Goal: Transaction & Acquisition: Purchase product/service

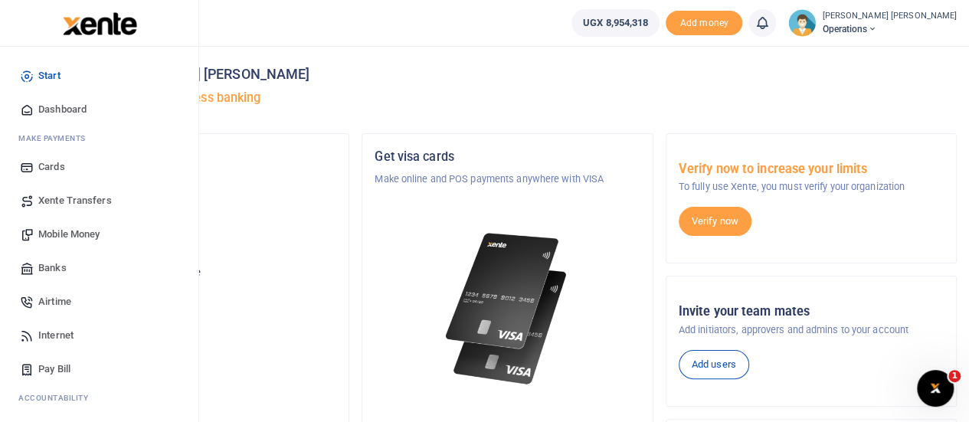
click at [70, 232] on span "Mobile Money" at bounding box center [68, 234] width 61 height 15
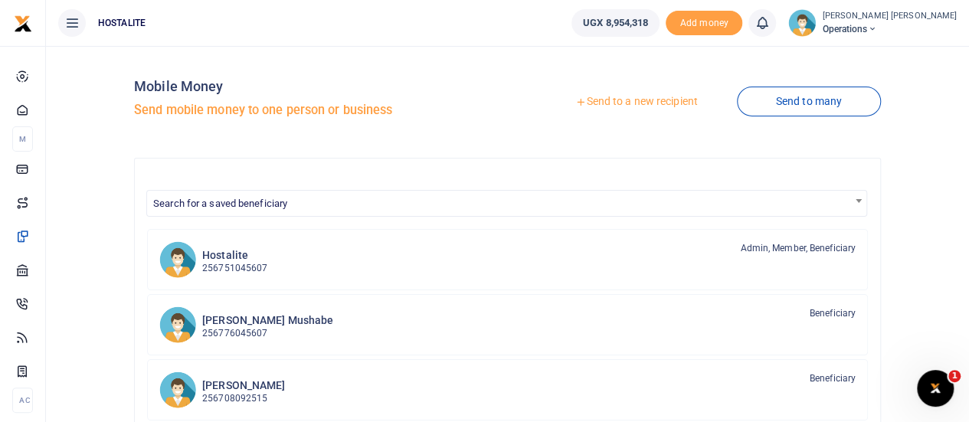
click at [616, 100] on link "Send to a new recipient" at bounding box center [636, 102] width 200 height 28
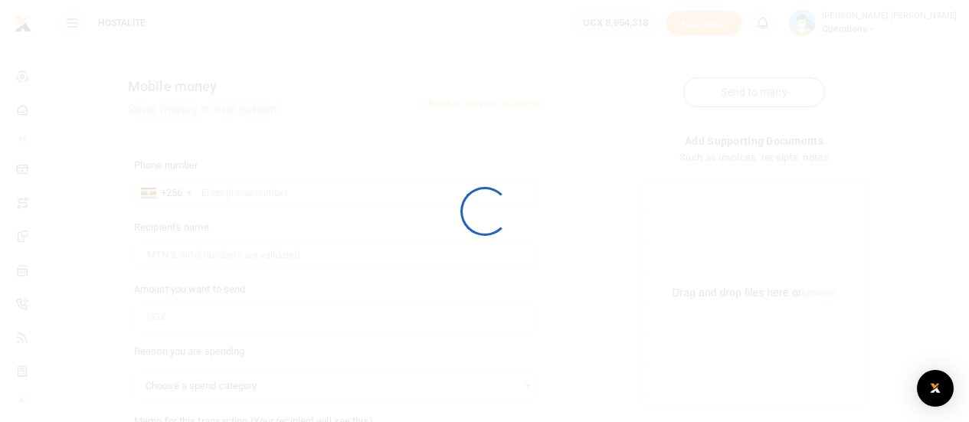
select select
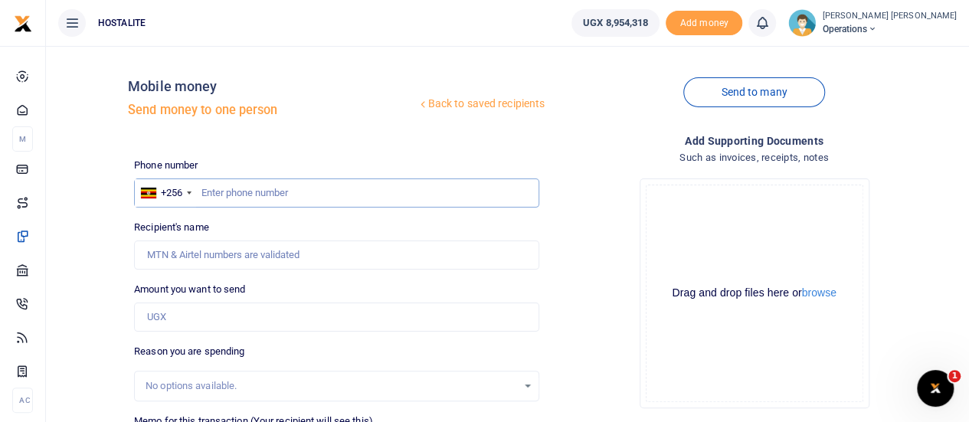
click at [231, 191] on input "text" at bounding box center [336, 192] width 405 height 29
click at [253, 205] on input "text" at bounding box center [336, 192] width 405 height 29
type input "0704302283"
click at [195, 316] on input "Amount you want to send" at bounding box center [336, 317] width 405 height 29
type input "Jimmy Kawekwa"
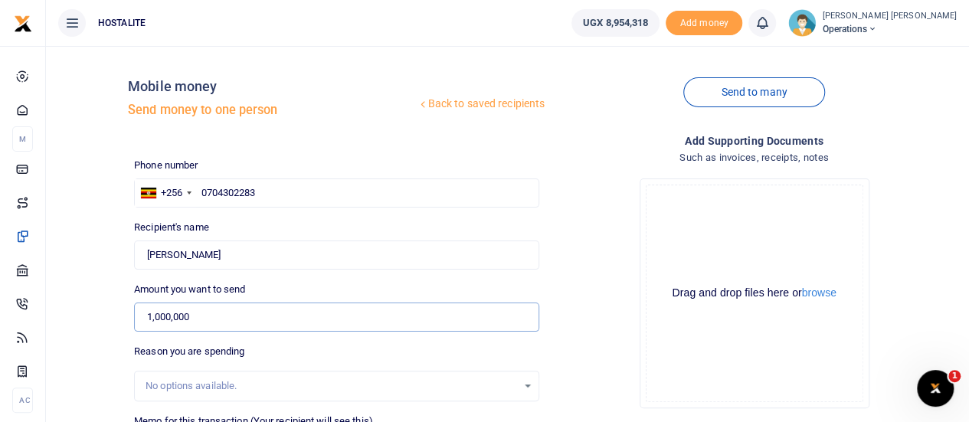
type input "1,000,000"
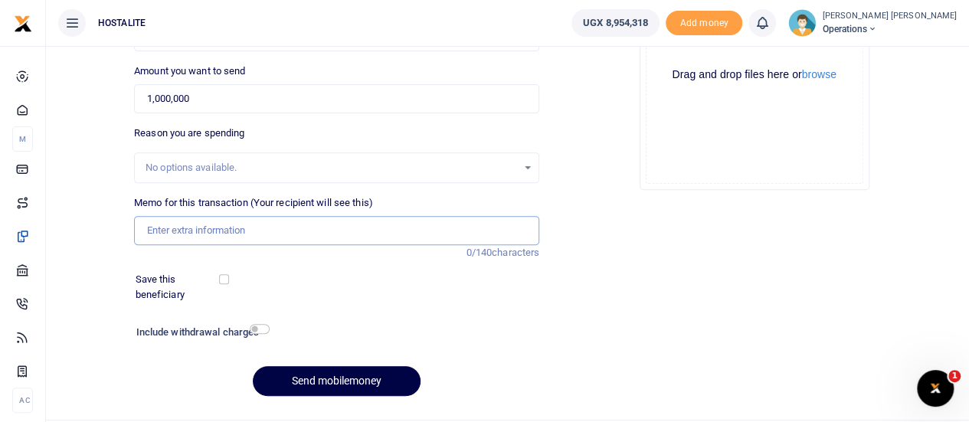
scroll to position [237, 0]
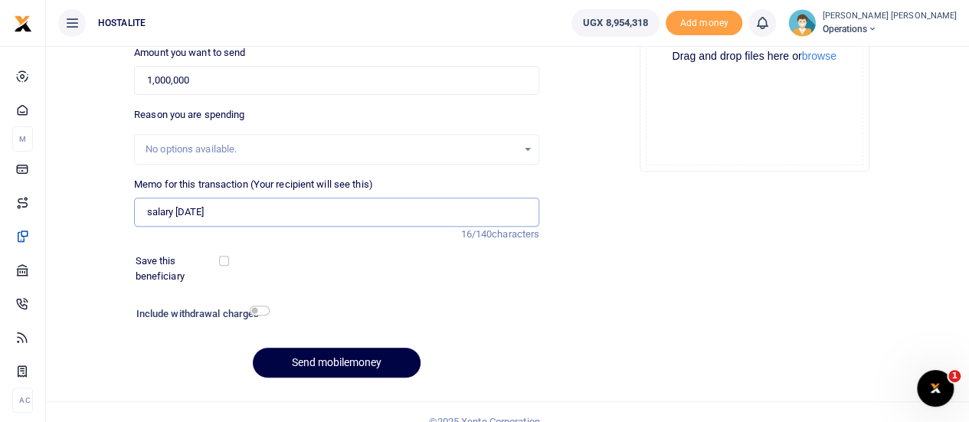
type input "salary [DATE]"
click at [326, 362] on button "Send mobilemoney" at bounding box center [337, 363] width 168 height 30
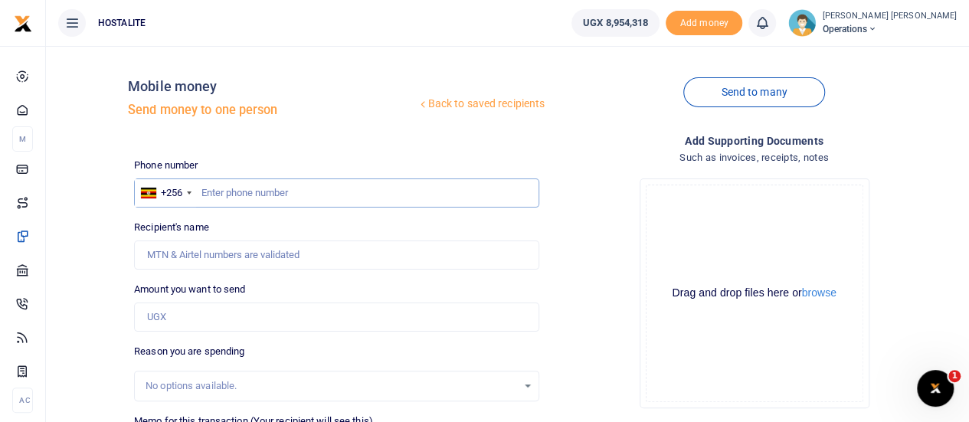
click at [282, 195] on input "text" at bounding box center [336, 192] width 405 height 29
type input "0749464572"
type input "Justine Natukunda"
type input "0749464572"
click at [204, 323] on input "Amount you want to send" at bounding box center [336, 317] width 405 height 29
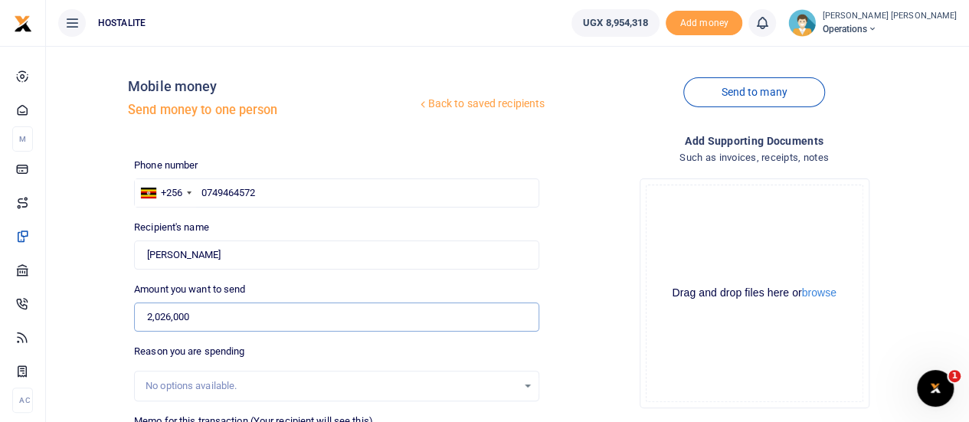
type input "2,026,000"
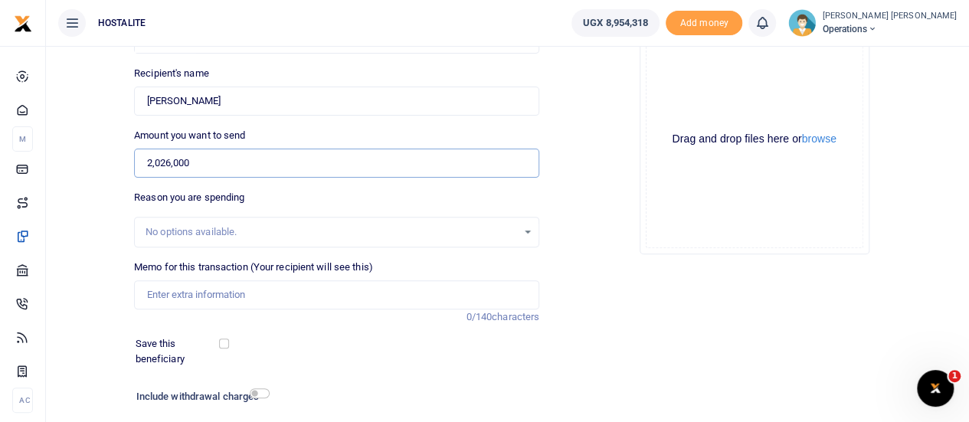
scroll to position [213, 0]
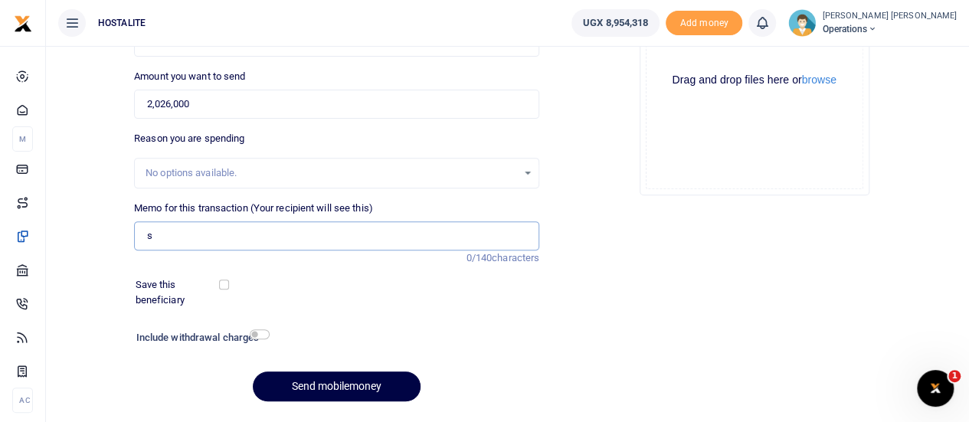
click at [246, 234] on input "s" at bounding box center [336, 235] width 405 height 29
type input "salary Sept 2025"
click at [349, 383] on button "Send mobilemoney" at bounding box center [337, 386] width 168 height 30
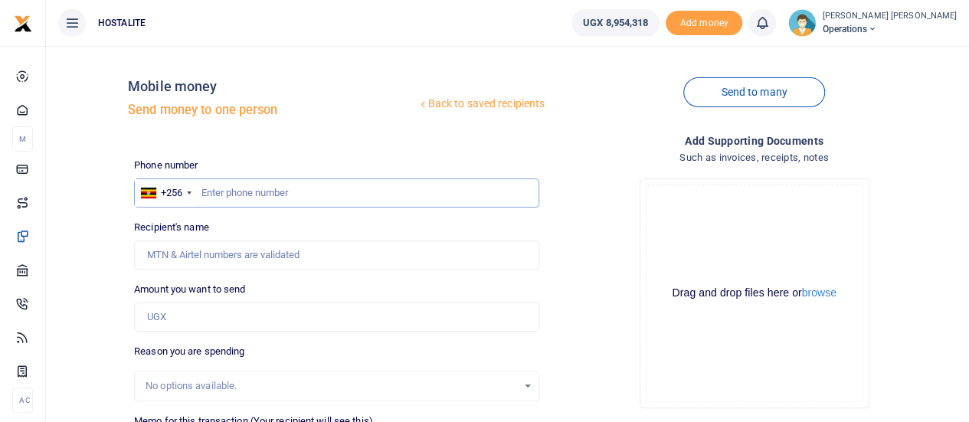
click at [208, 190] on input "text" at bounding box center [336, 192] width 405 height 29
click at [182, 314] on input "Amount you want to send" at bounding box center [336, 317] width 405 height 29
type input "1,200,000"
click at [216, 195] on input "text" at bounding box center [336, 192] width 405 height 29
type input "0706334196"
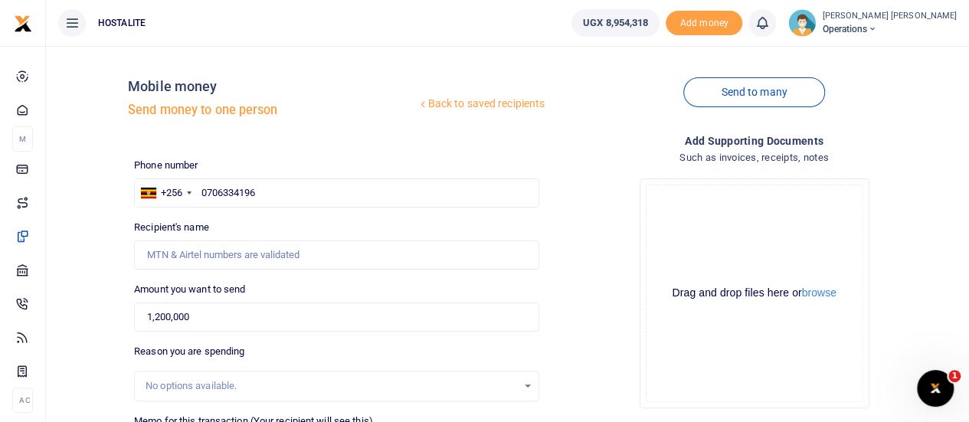
type input "Kirya Ronald"
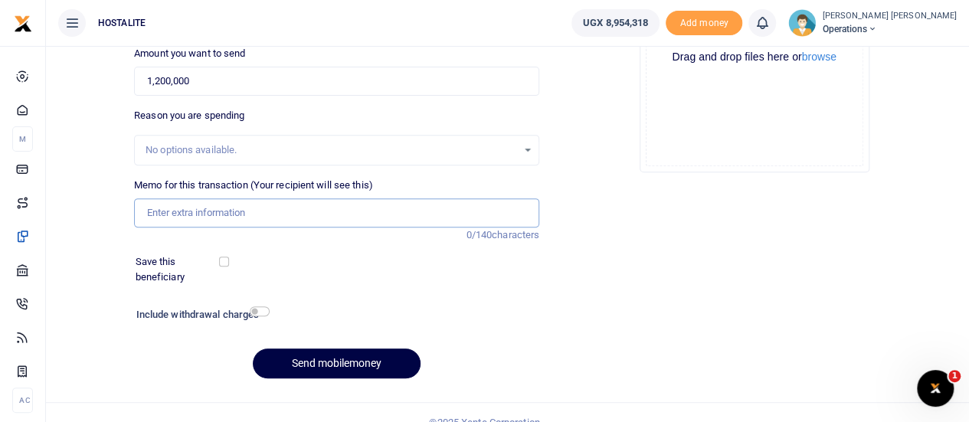
scroll to position [237, 0]
type input "salary [DATE]"
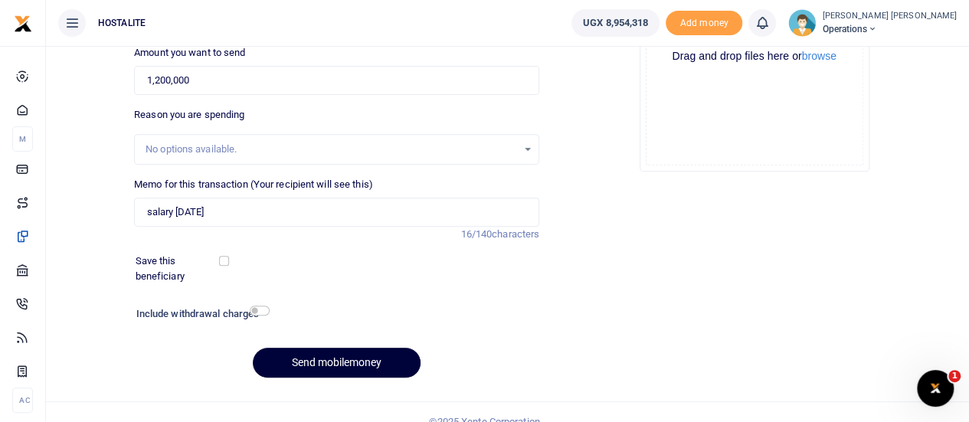
click at [359, 365] on button "Send mobilemoney" at bounding box center [337, 363] width 168 height 30
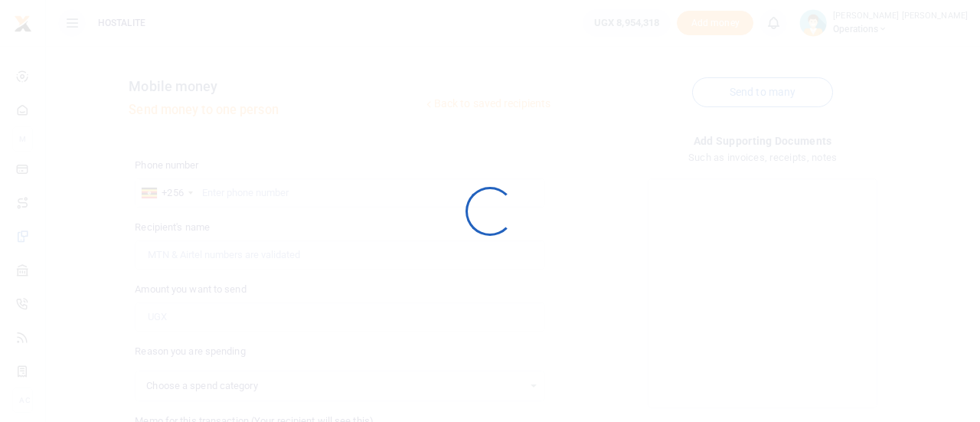
select select
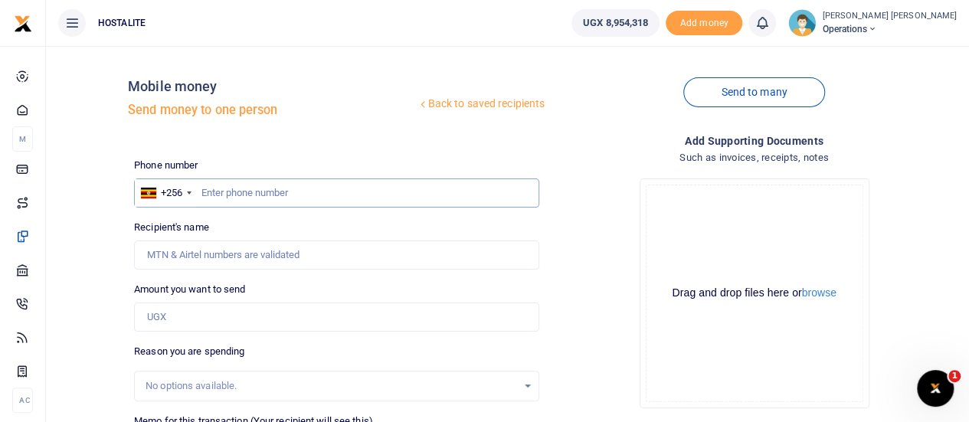
click at [313, 182] on input "text" at bounding box center [336, 192] width 405 height 29
type input "0703413694"
type input "Senabulya Lameck"
type input "1,100,000"
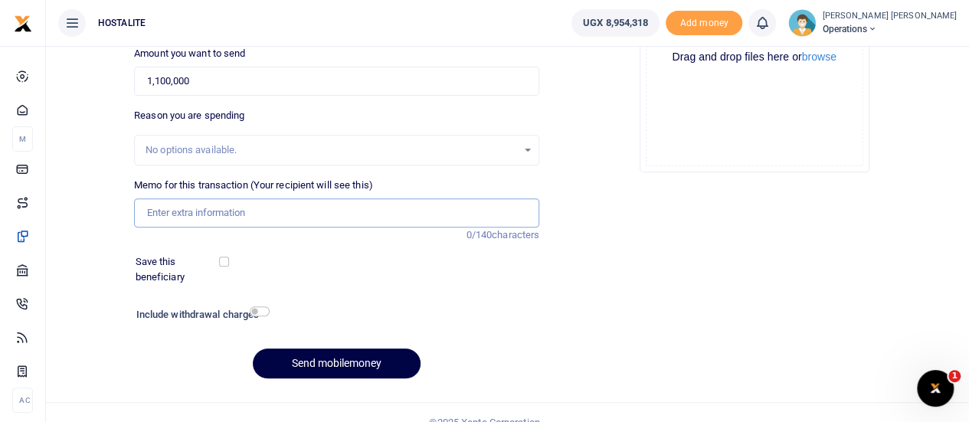
scroll to position [237, 0]
type input "salary [DATE]"
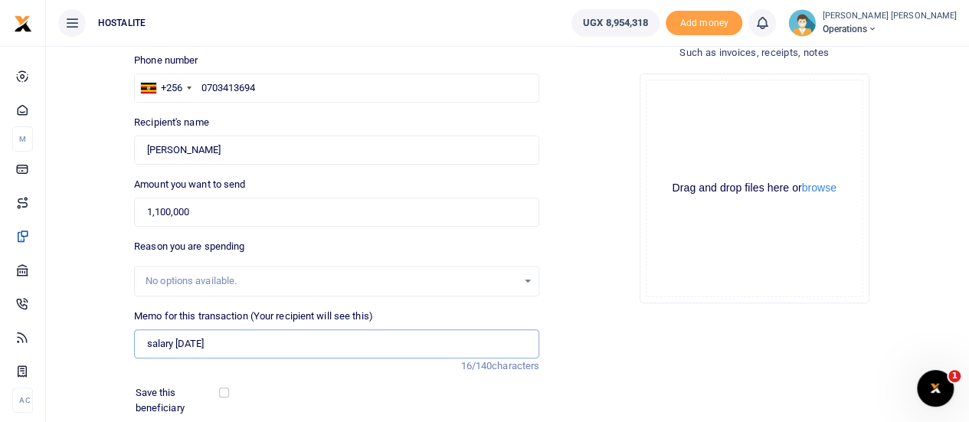
scroll to position [254, 0]
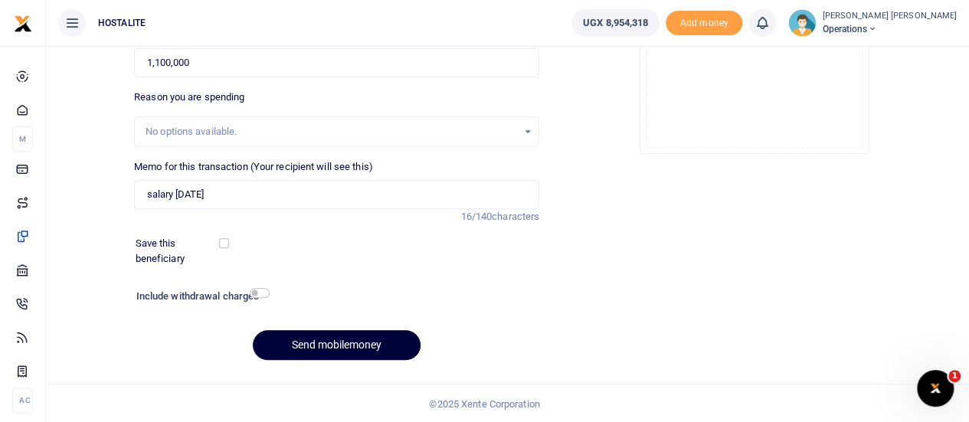
click at [348, 338] on button "Send mobilemoney" at bounding box center [337, 345] width 168 height 30
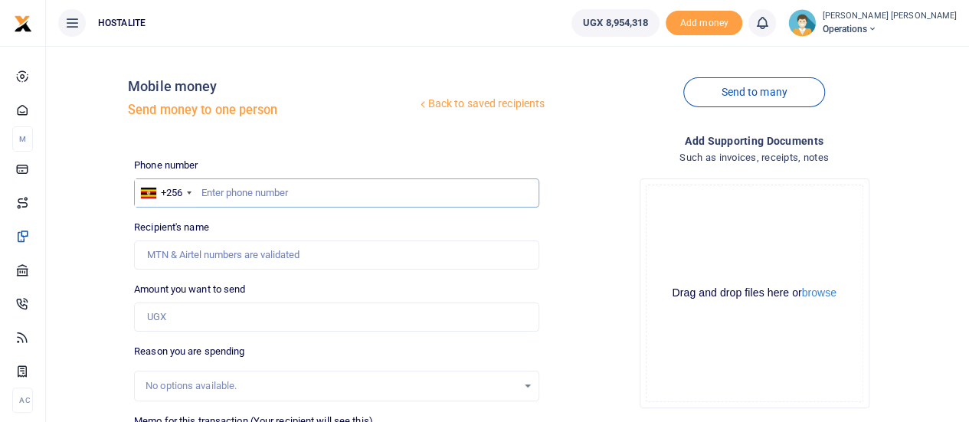
click at [254, 185] on input "text" at bounding box center [336, 192] width 405 height 29
type input "0782861061"
type input "[PERSON_NAME]"
type input "0782861061"
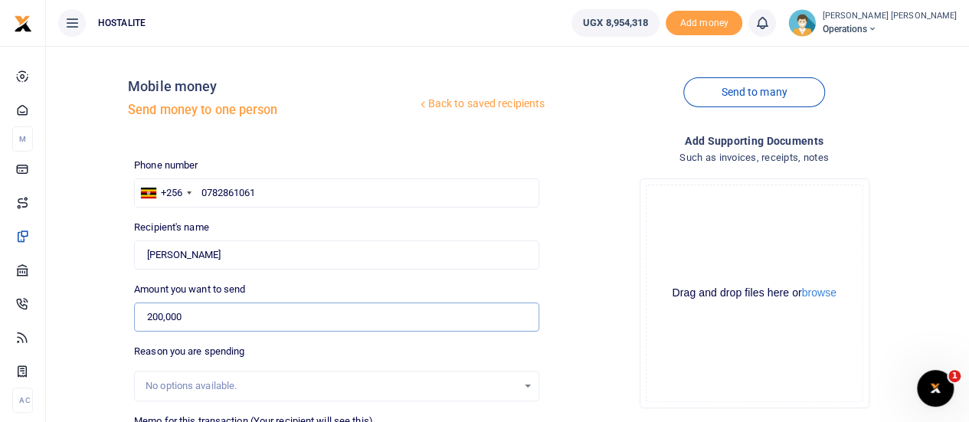
type input "200,000"
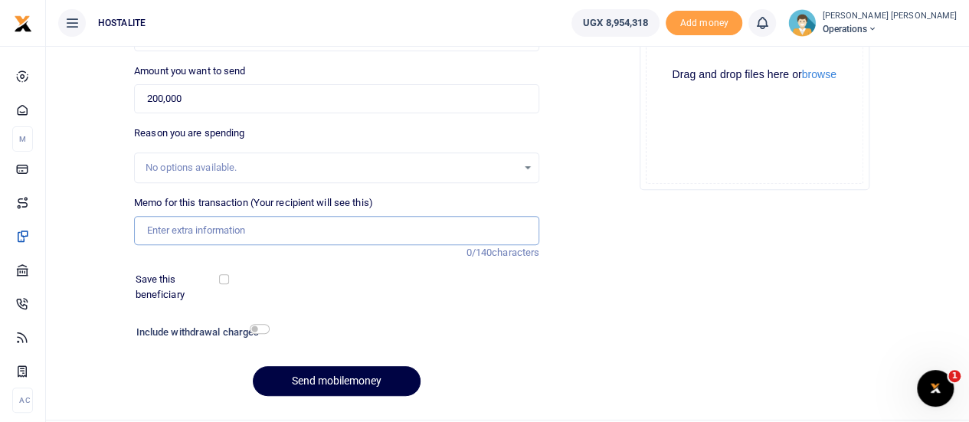
scroll to position [237, 0]
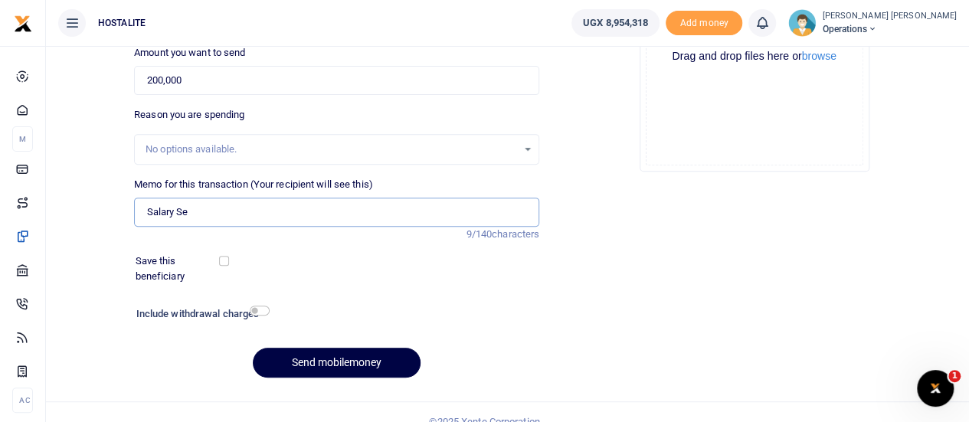
type input "salary [DATE]"
click at [342, 356] on button "Send mobilemoney" at bounding box center [337, 363] width 168 height 30
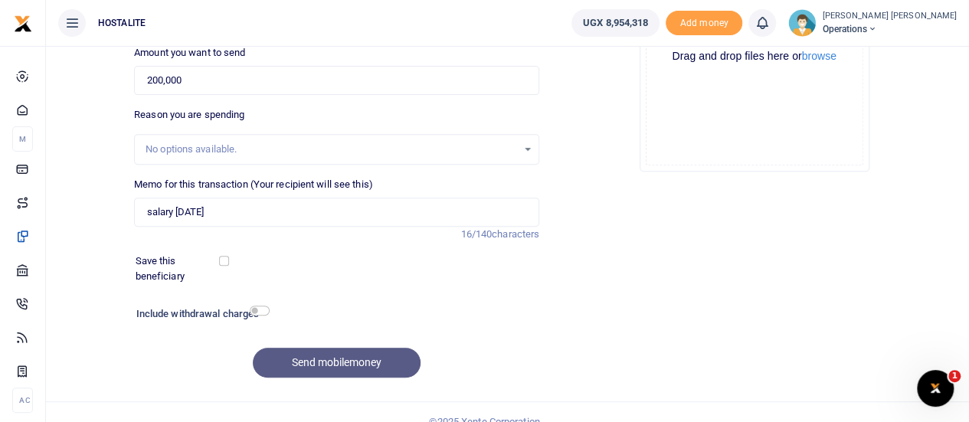
scroll to position [0, 0]
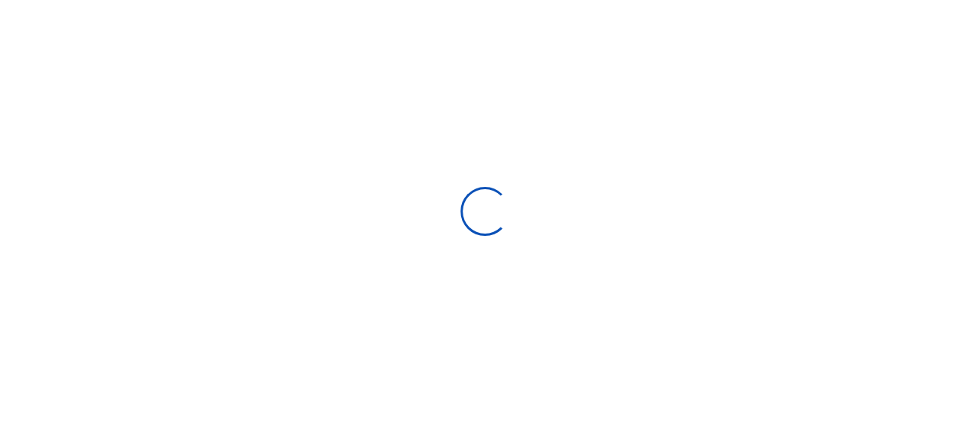
select select "Loading bundles"
select select
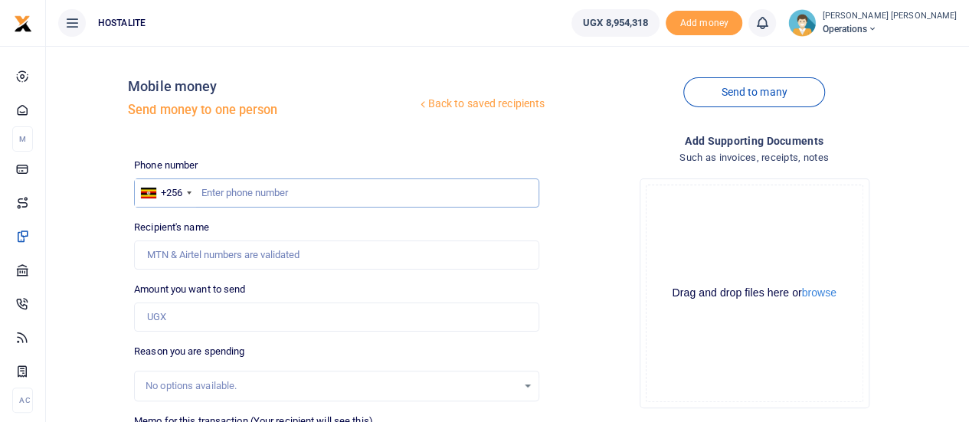
click at [337, 194] on input "text" at bounding box center [336, 192] width 405 height 29
paste input "0750845981"
type input "0750845981"
type input "[PERSON_NAME]"
type input "0750845981"
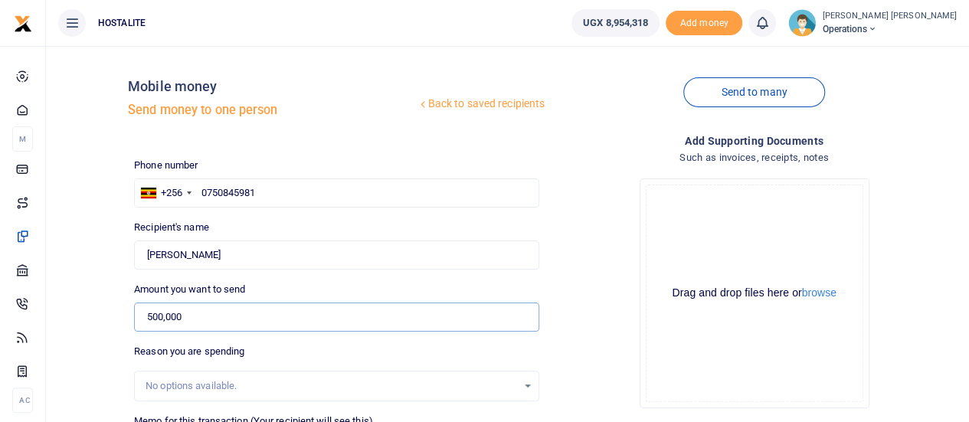
type input "500,000"
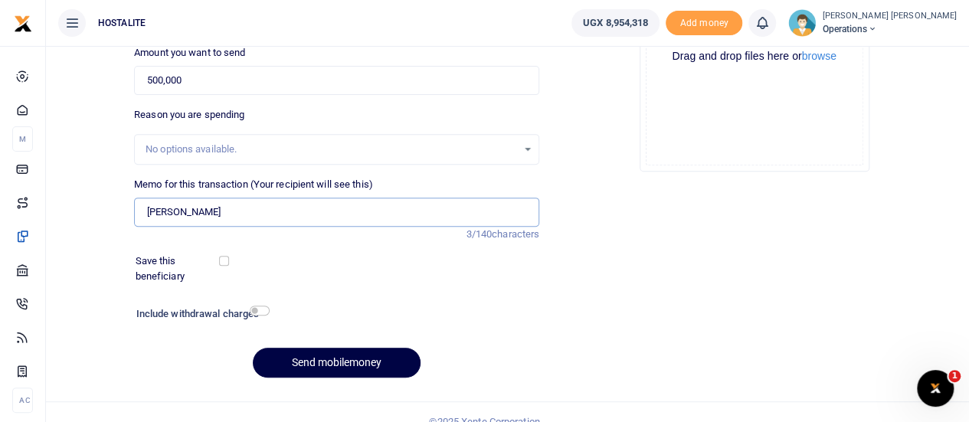
type input "salary [DATE]"
click at [327, 358] on button "Send mobilemoney" at bounding box center [337, 363] width 168 height 30
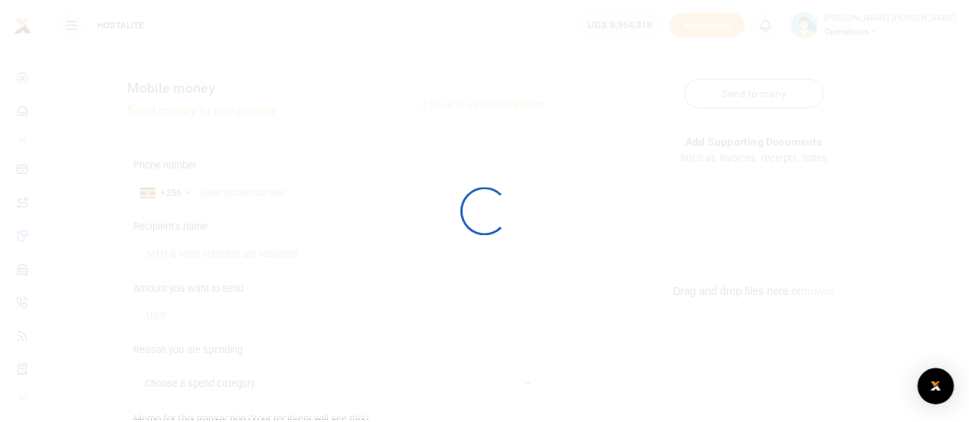
scroll to position [237, 0]
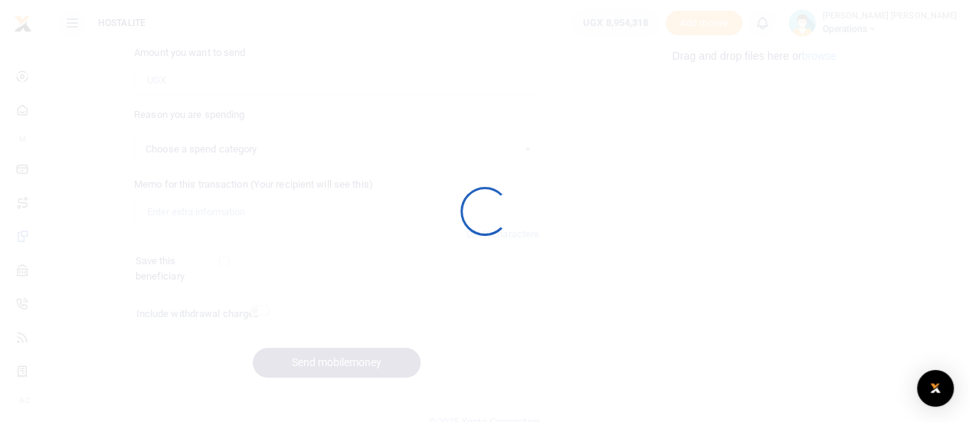
select select
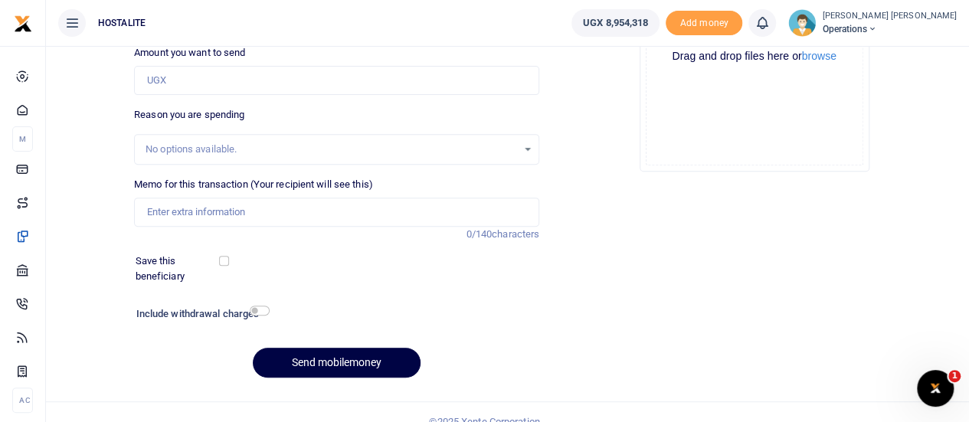
scroll to position [0, 0]
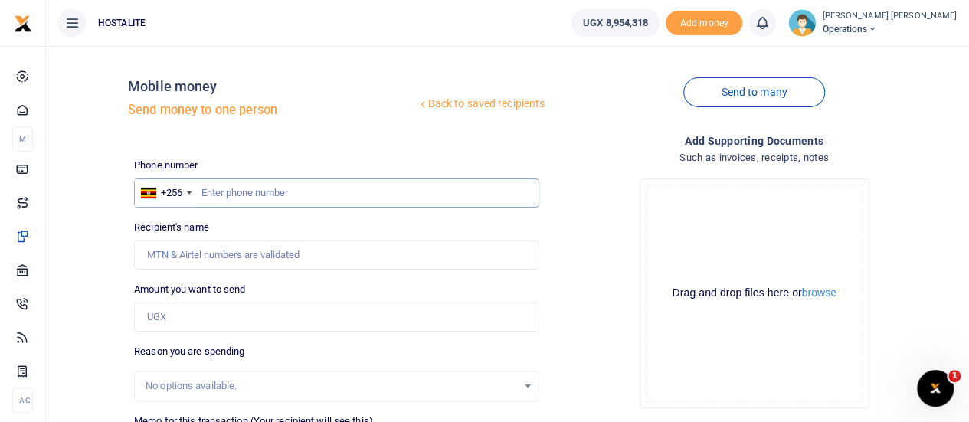
click at [271, 188] on input "text" at bounding box center [336, 192] width 405 height 29
type input "0703326227"
click at [213, 309] on input "Amount you want to send" at bounding box center [336, 317] width 405 height 29
type input "[PERSON_NAME]"
type input "680,000"
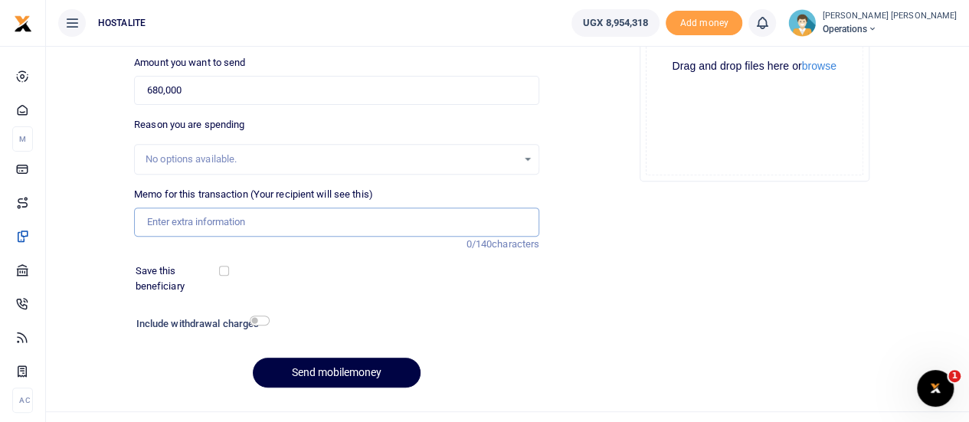
scroll to position [237, 0]
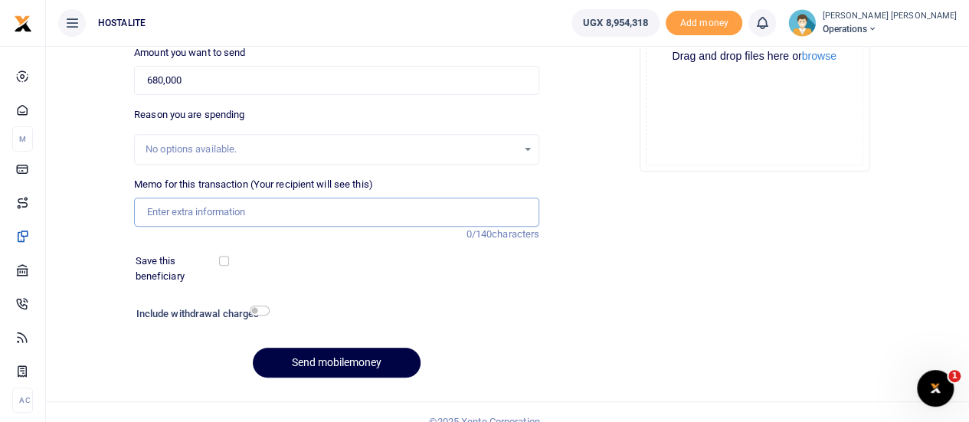
click at [179, 209] on input "Memo for this transaction (Your recipient will see this)" at bounding box center [336, 212] width 405 height 29
type input "salary [DATE]"
click at [319, 358] on button "Send mobilemoney" at bounding box center [337, 363] width 168 height 30
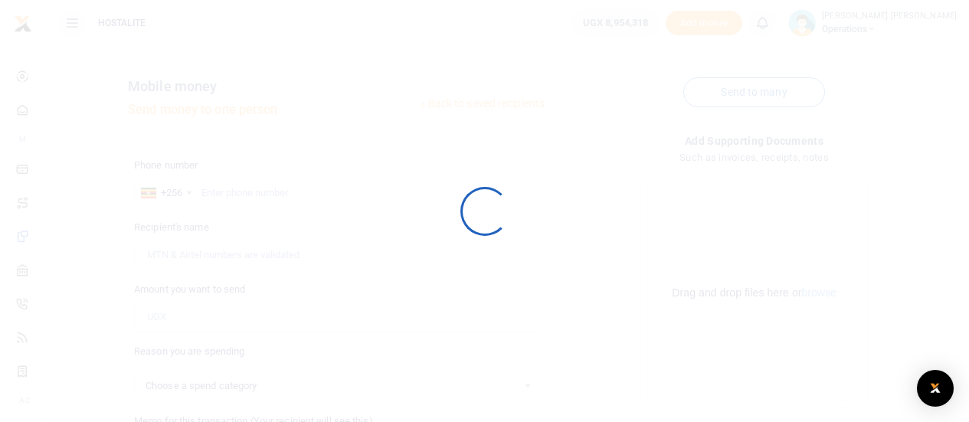
scroll to position [237, 0]
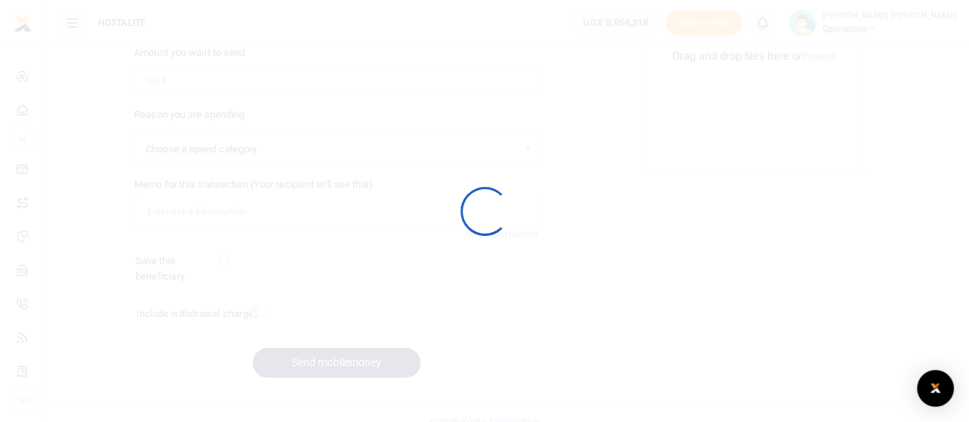
select select
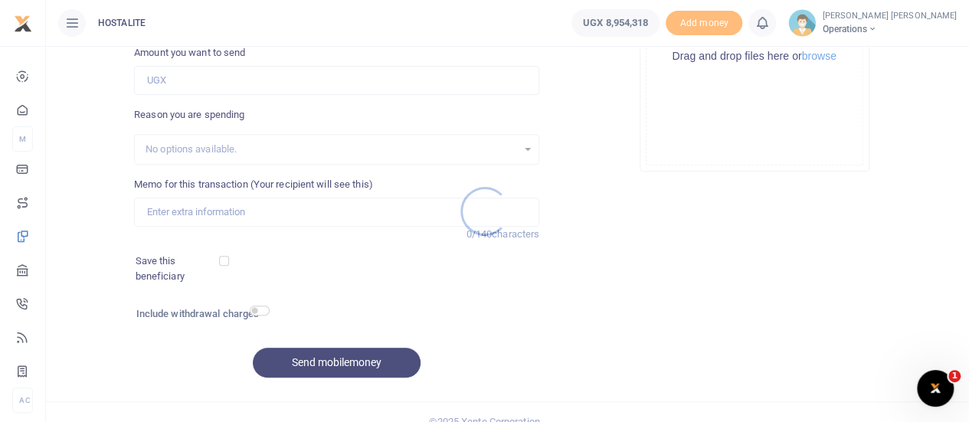
scroll to position [0, 0]
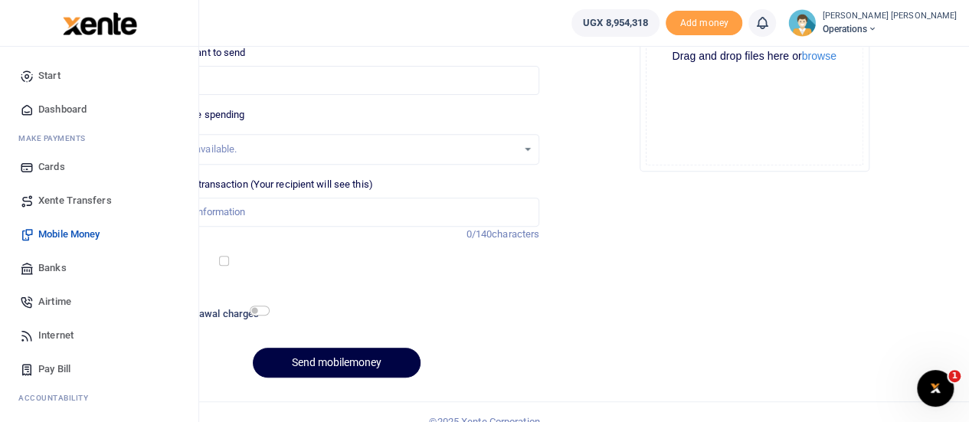
click at [190, 398] on div "Start Dashboard M ake Payments Cards Xente Transfers Mobile Money Banks Airtime…" at bounding box center [99, 297] width 198 height 500
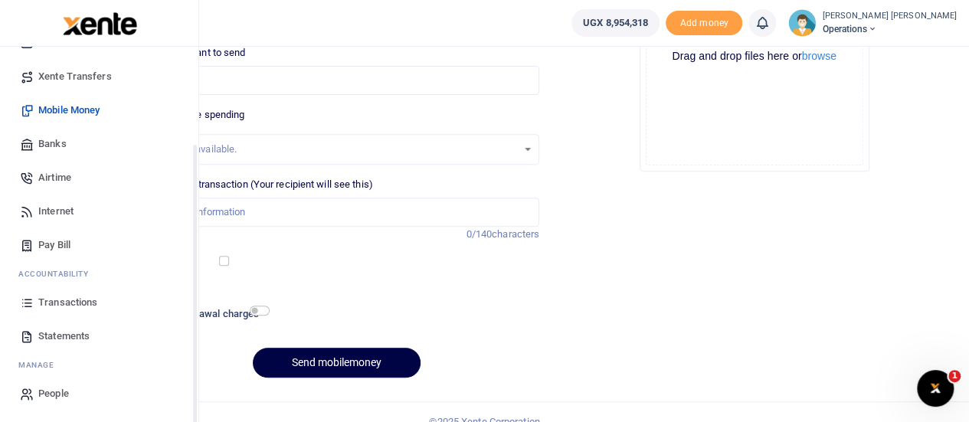
click at [193, 399] on div "Start Dashboard M ake Payments Cards Xente Transfers Mobile Money Banks Airtime…" at bounding box center [99, 173] width 198 height 500
click at [61, 301] on span "Transactions" at bounding box center [67, 302] width 59 height 15
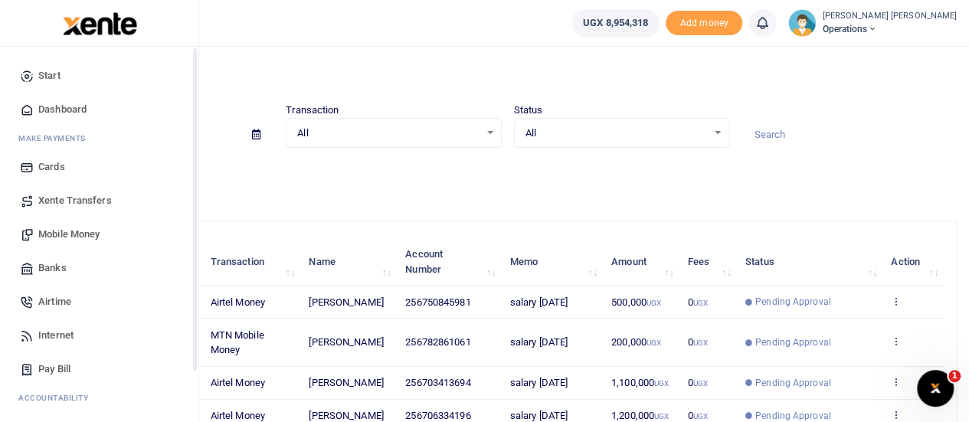
click at [191, 398] on div "Start Dashboard M ake Payments Cards Xente Transfers Mobile Money Banks Airtime…" at bounding box center [99, 297] width 198 height 500
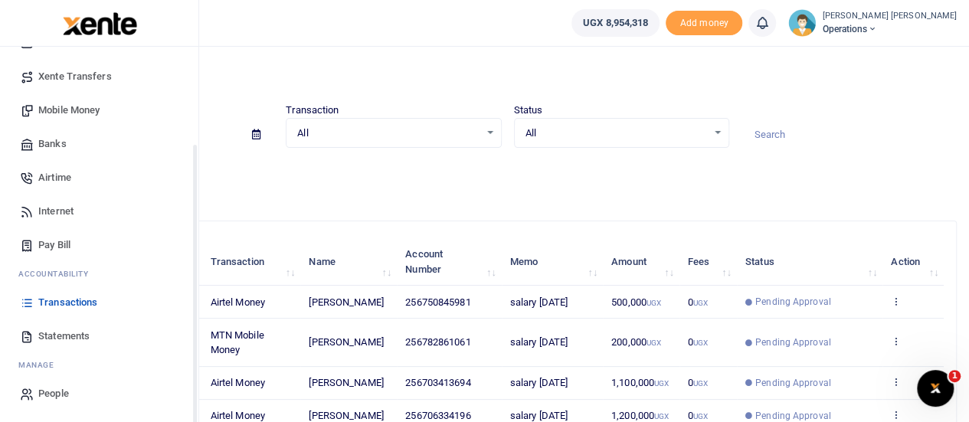
click at [196, 400] on div "Start Dashboard M ake Payments Cards Xente Transfers Mobile Money Banks Airtime…" at bounding box center [99, 173] width 198 height 500
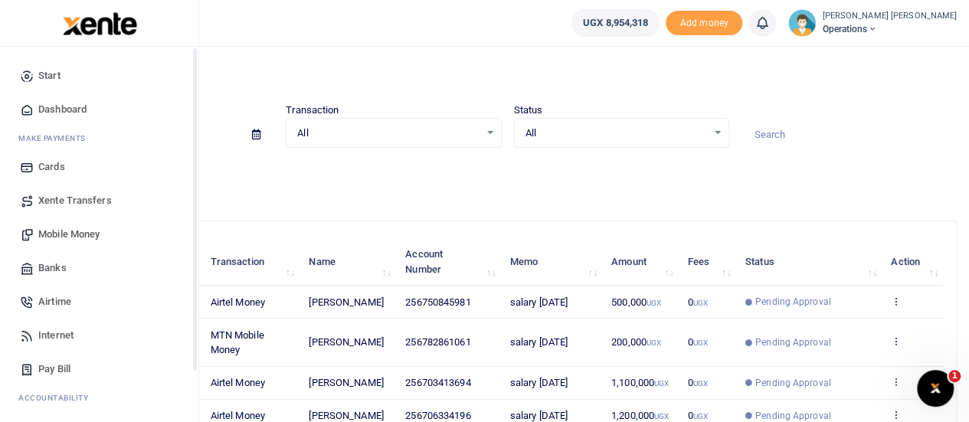
click at [192, 116] on div "Start Dashboard M ake Payments Cards Xente Transfers Mobile Money Banks Airtime…" at bounding box center [99, 297] width 198 height 500
click at [88, 234] on span "Mobile Money" at bounding box center [68, 234] width 61 height 15
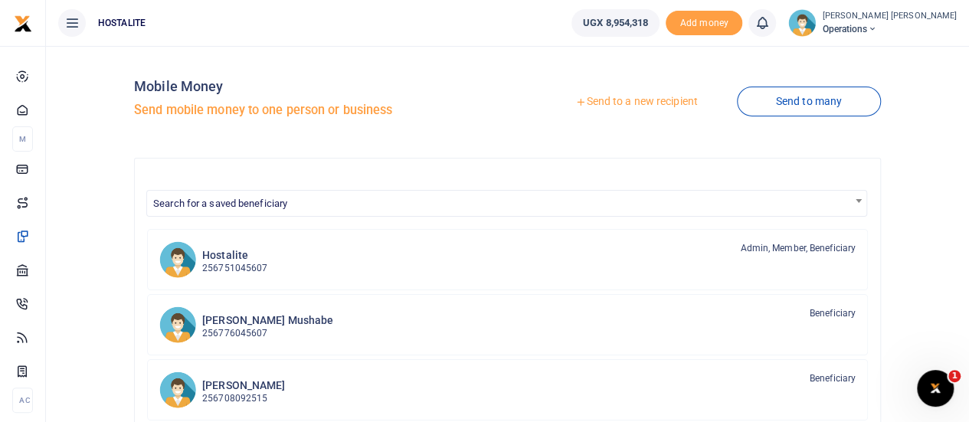
click at [611, 104] on link "Send to a new recipient" at bounding box center [636, 102] width 200 height 28
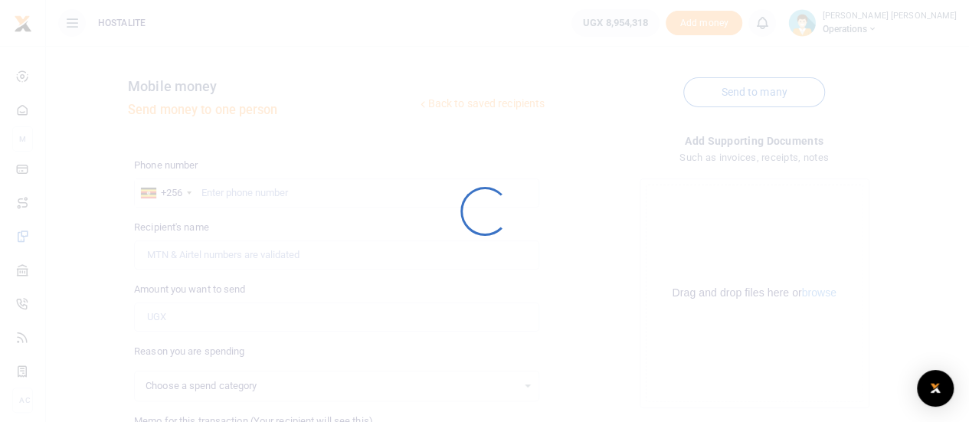
select select
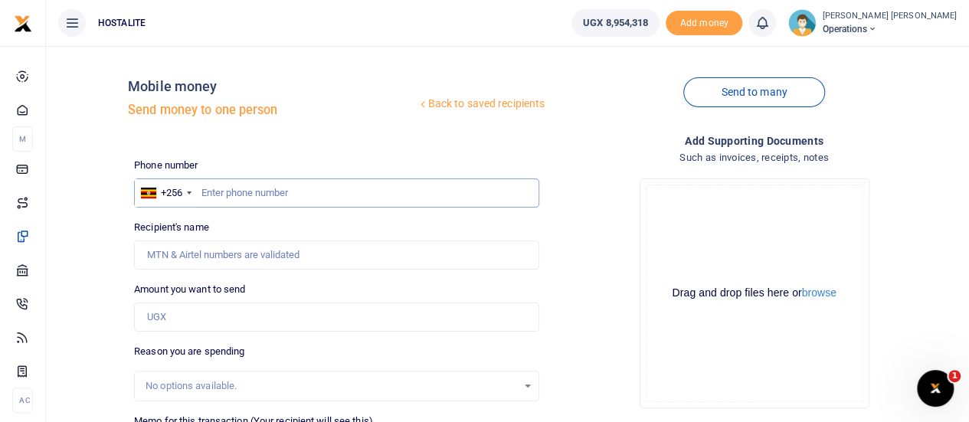
click at [299, 198] on input "text" at bounding box center [336, 192] width 405 height 29
type input "0700854347"
type input "Emmanuel Kakande"
type input "500,000"
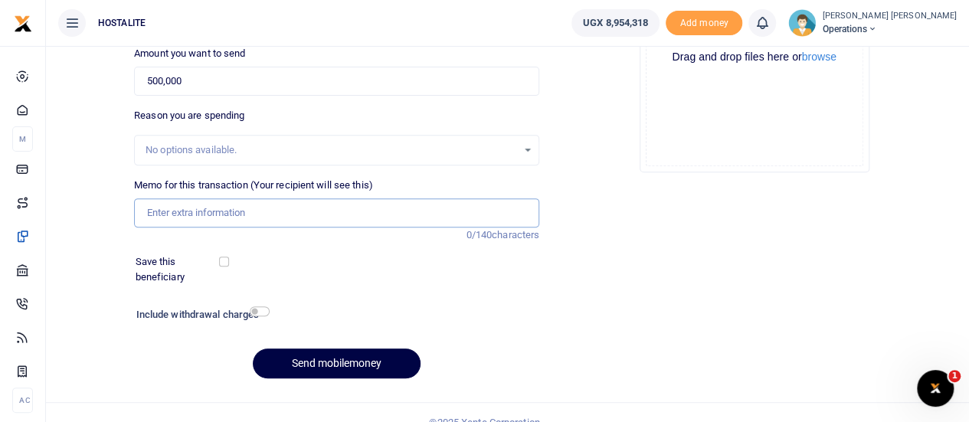
scroll to position [237, 0]
type input "salary [DATE]"
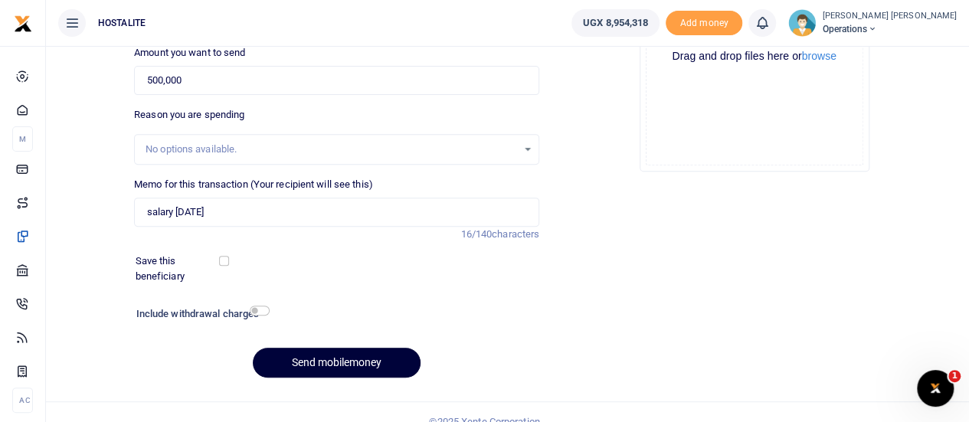
click at [333, 359] on button "Send mobilemoney" at bounding box center [337, 363] width 168 height 30
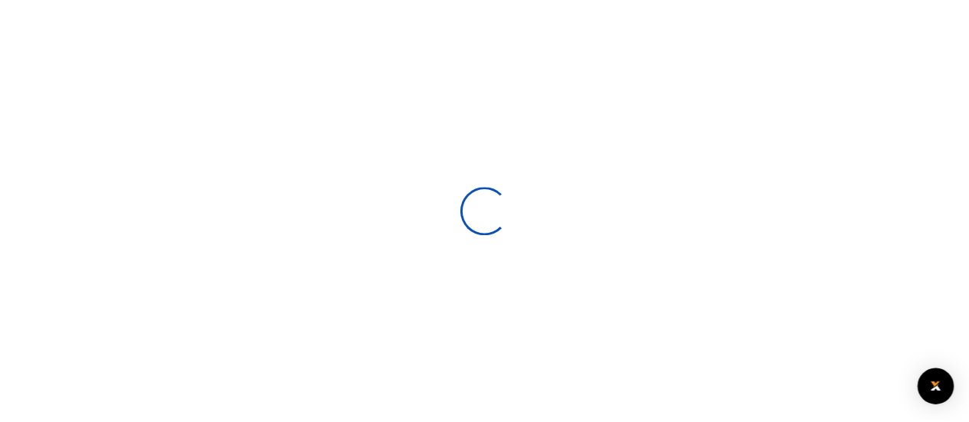
scroll to position [237, 0]
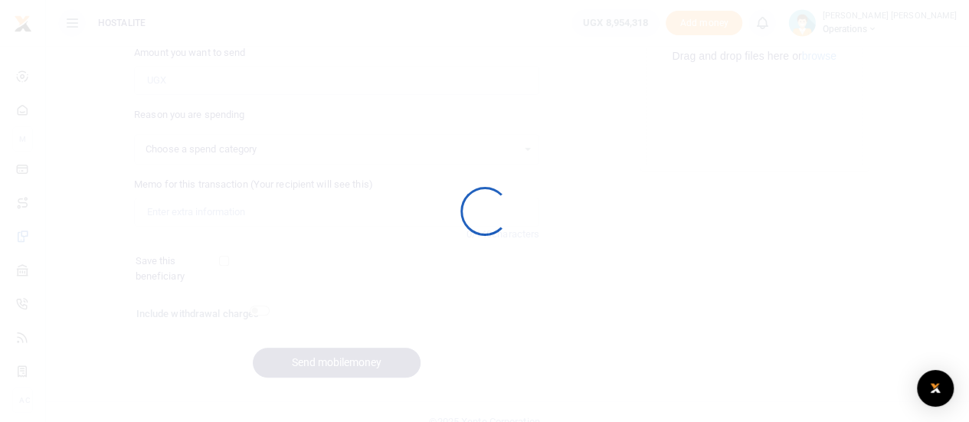
select select
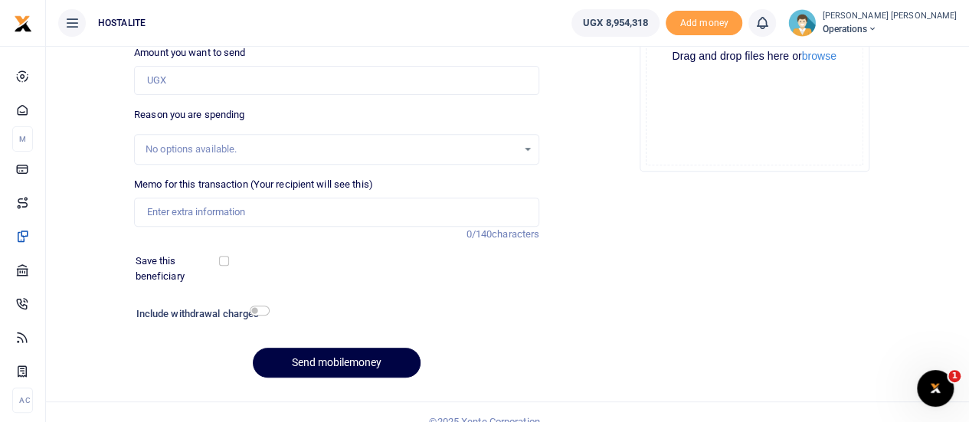
scroll to position [0, 0]
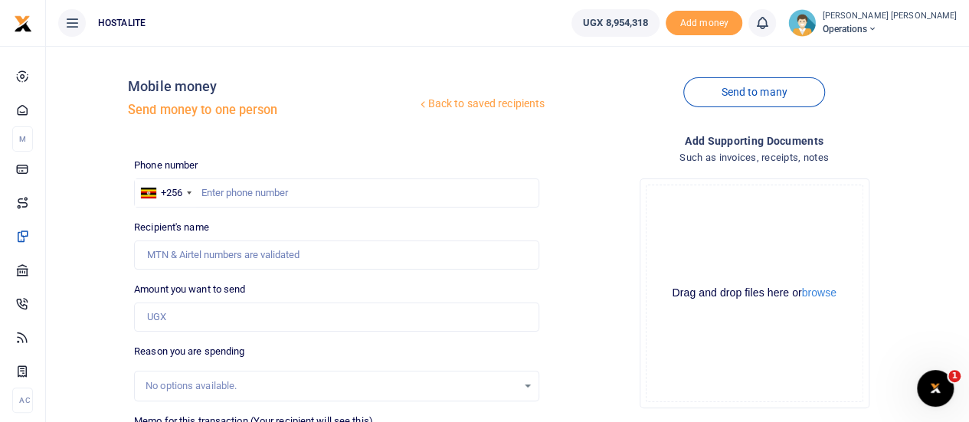
click at [604, 133] on h4 "Add supporting Documents" at bounding box center [753, 141] width 405 height 17
click at [591, 141] on h4 "Add supporting Documents" at bounding box center [753, 141] width 405 height 17
click at [276, 189] on input "text" at bounding box center [336, 192] width 405 height 29
type input "0779882792"
type input "2"
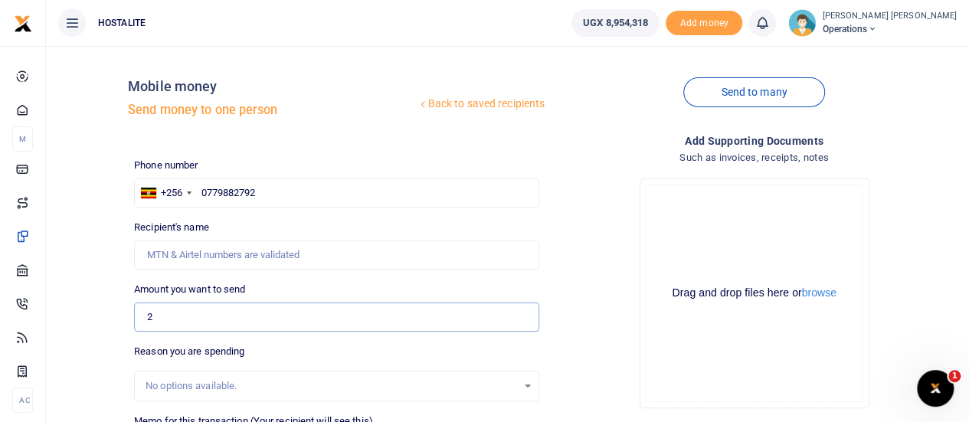
type input "Nobert Asiku"
type input "250,000"
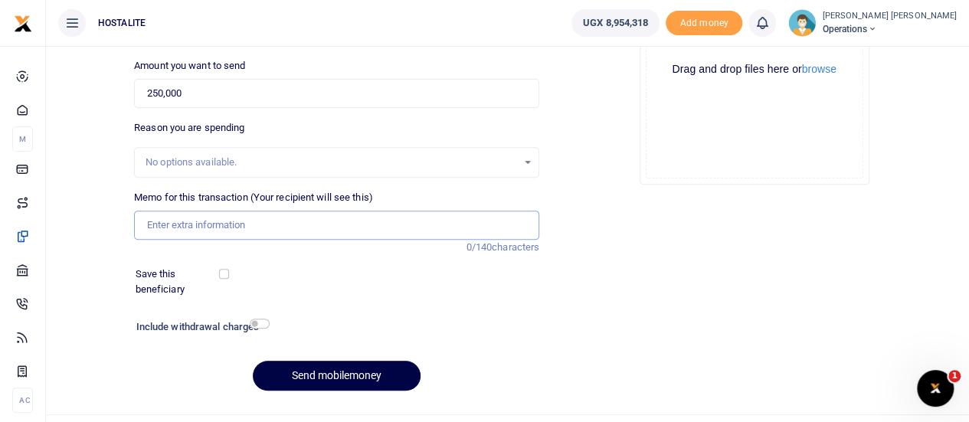
scroll to position [237, 0]
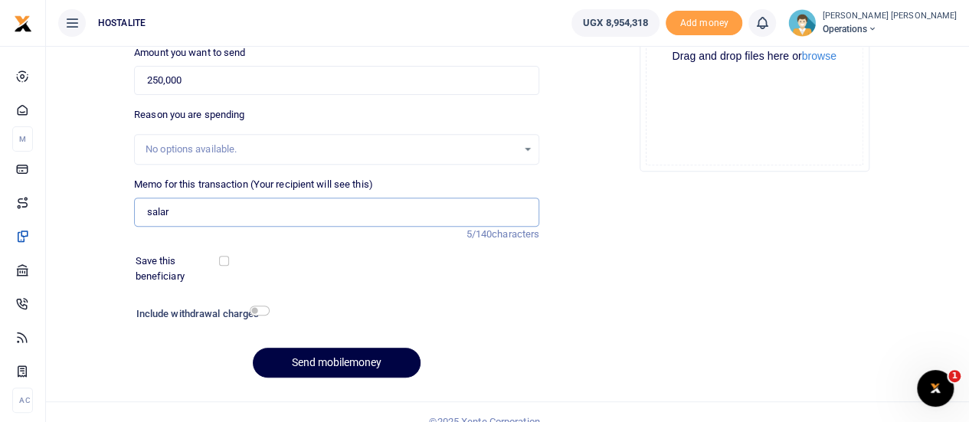
type input "salary [DATE]"
click at [330, 359] on button "Send mobilemoney" at bounding box center [337, 363] width 168 height 30
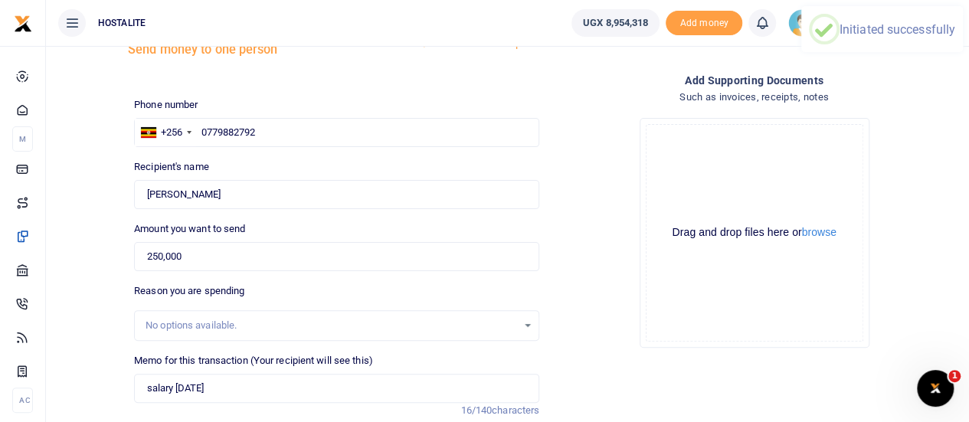
scroll to position [60, 0]
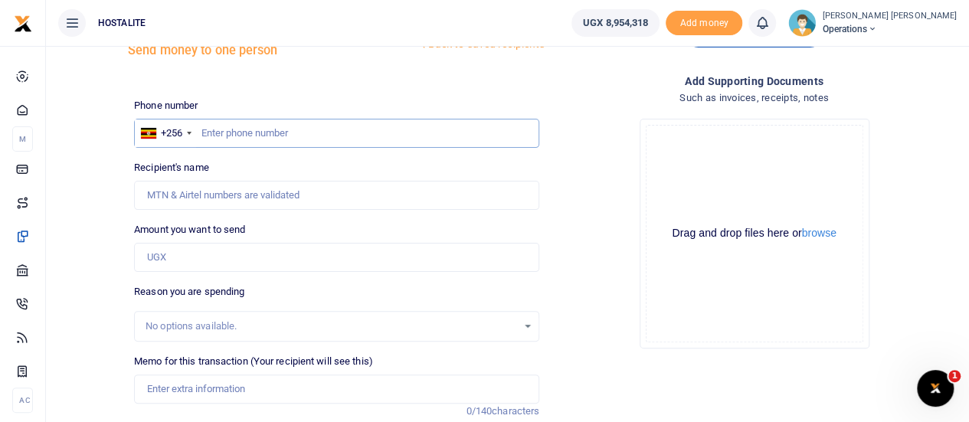
click at [335, 132] on input "text" at bounding box center [336, 133] width 405 height 29
paste input "0765032388"
type input "0765032388"
click at [230, 254] on input "Amount you want to send" at bounding box center [336, 257] width 405 height 29
type input "26,000"
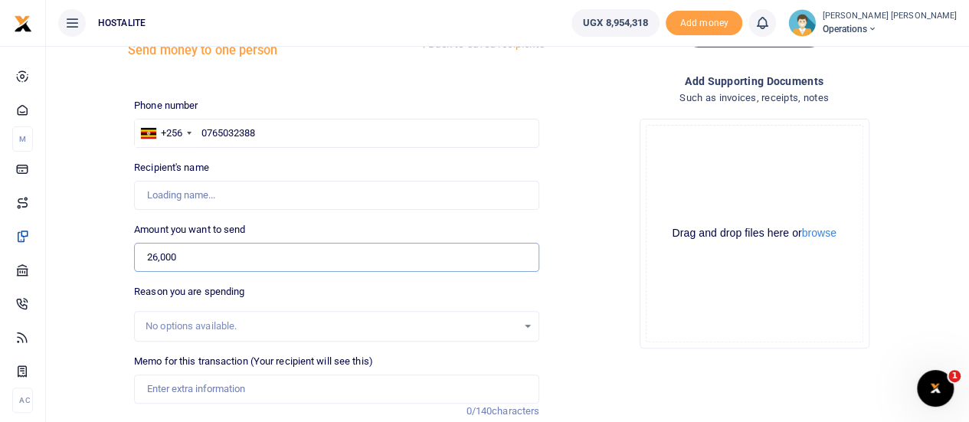
type input "Patrick Allan Musinguzi"
type input "260,000"
type input "s"
type input "salary [DATE]"
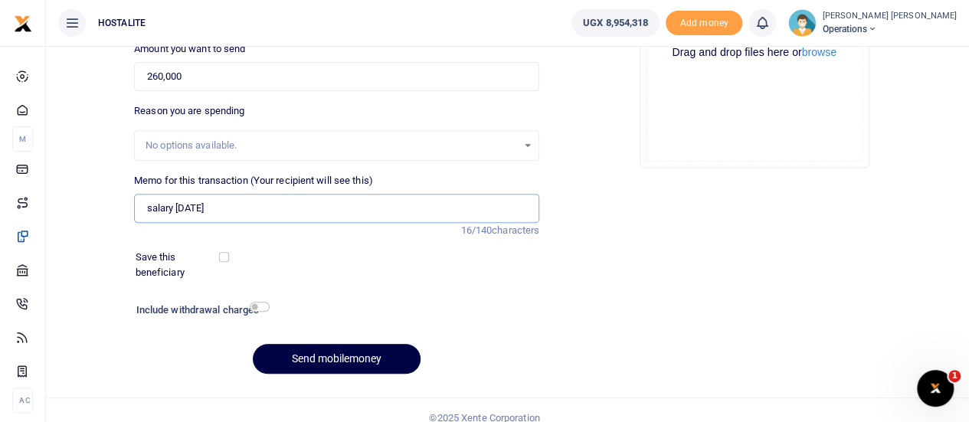
scroll to position [254, 0]
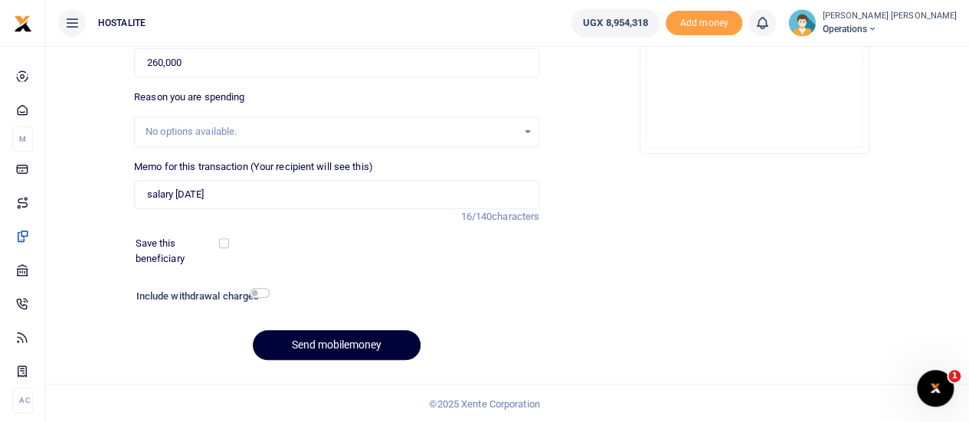
click at [303, 351] on button "Send mobilemoney" at bounding box center [337, 345] width 168 height 30
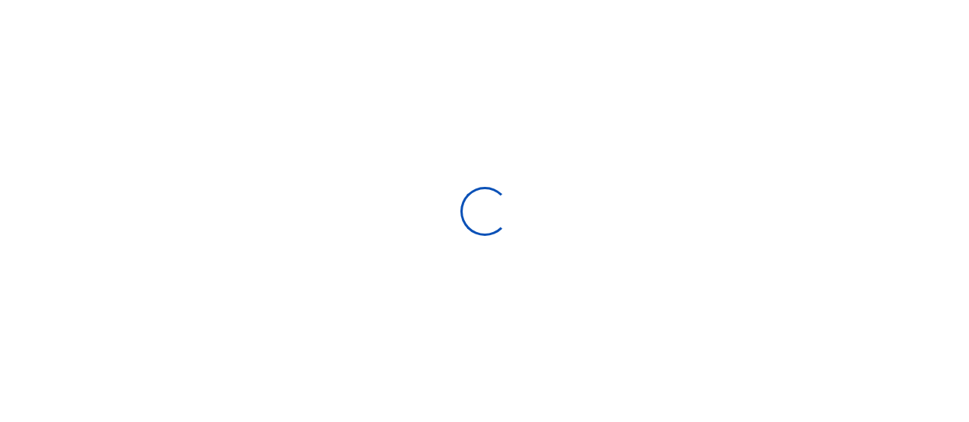
select select
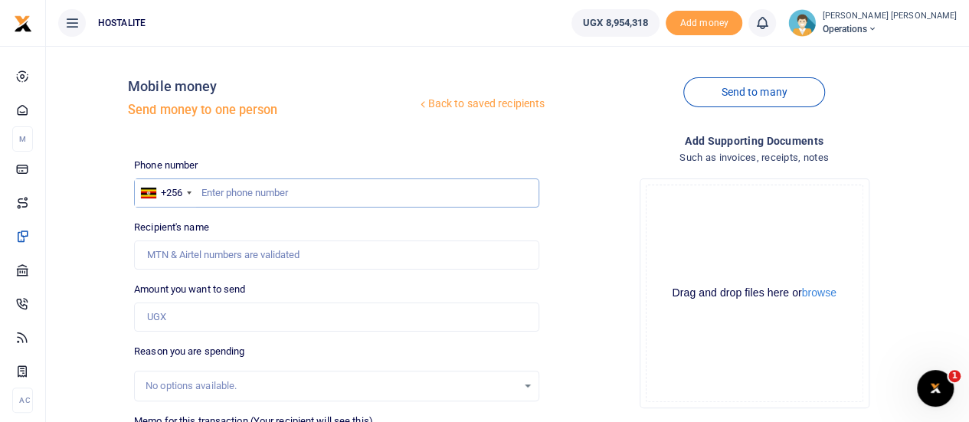
click at [338, 198] on input "text" at bounding box center [336, 192] width 405 height 29
paste input "+256 786 128453"
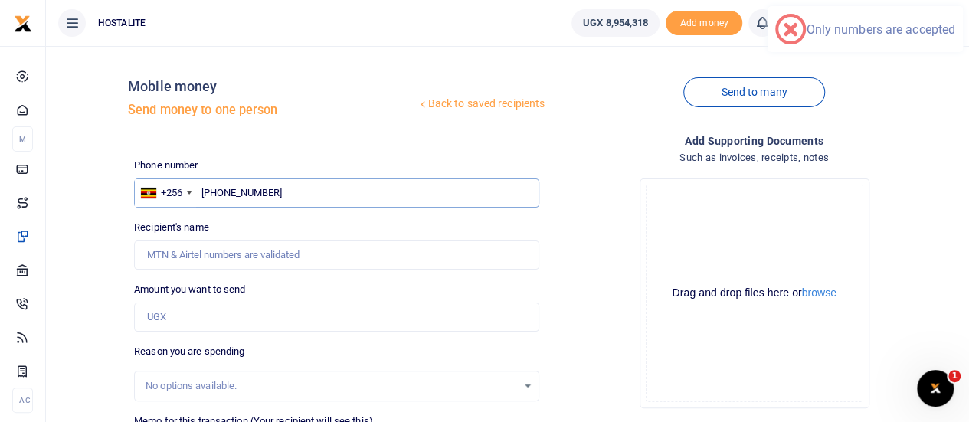
click at [227, 188] on input "+256 786 128453" at bounding box center [336, 192] width 405 height 29
type input "078612453"
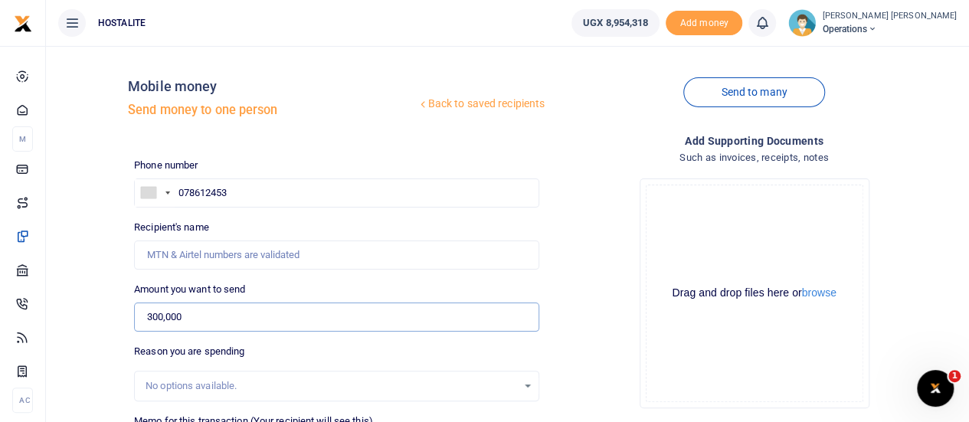
type input "300,000"
click at [233, 182] on input "078612453" at bounding box center [336, 192] width 405 height 29
click at [168, 194] on div at bounding box center [167, 192] width 5 height 3
click at [178, 220] on span "[GEOGRAPHIC_DATA]" at bounding box center [209, 218] width 95 height 11
click at [221, 192] on input "078612453" at bounding box center [336, 192] width 405 height 29
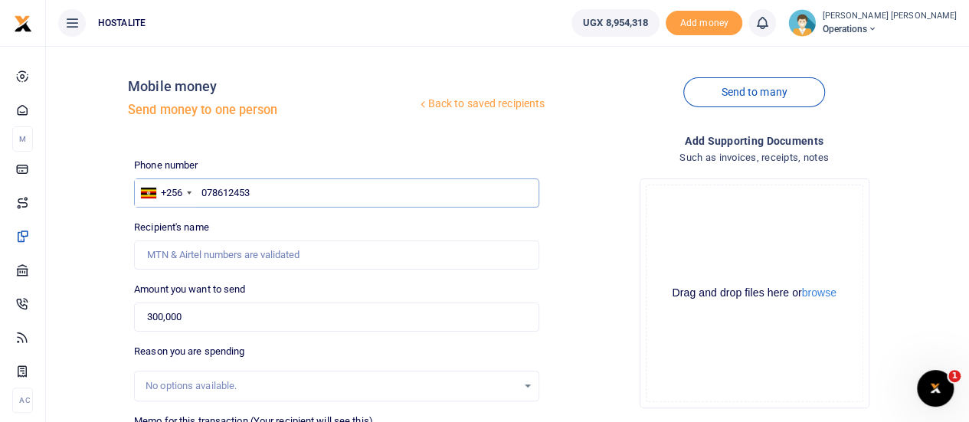
drag, startPoint x: 244, startPoint y: 192, endPoint x: 256, endPoint y: 193, distance: 12.3
click at [256, 193] on input "078612453" at bounding box center [336, 192] width 405 height 29
click at [234, 194] on input "078612453" at bounding box center [336, 192] width 405 height 29
type input "0786128453"
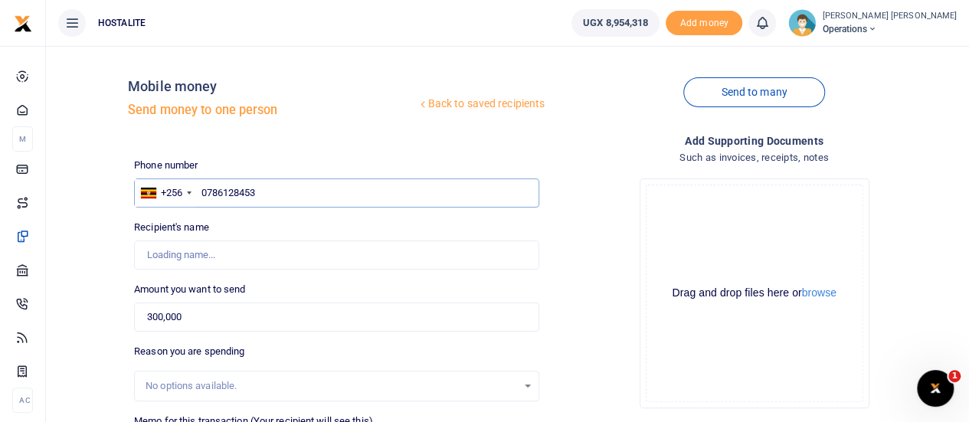
type input "Catherine Agabemigisha"
type input "0786128453"
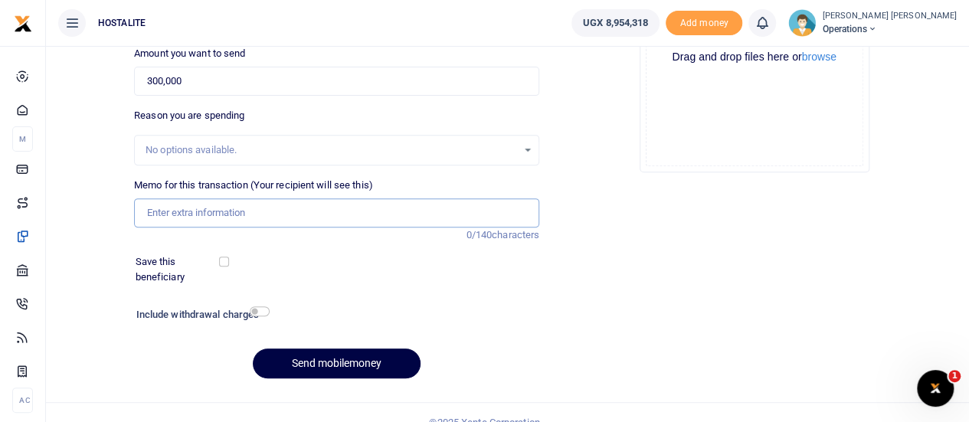
scroll to position [237, 0]
type input "salary Sept 2025"
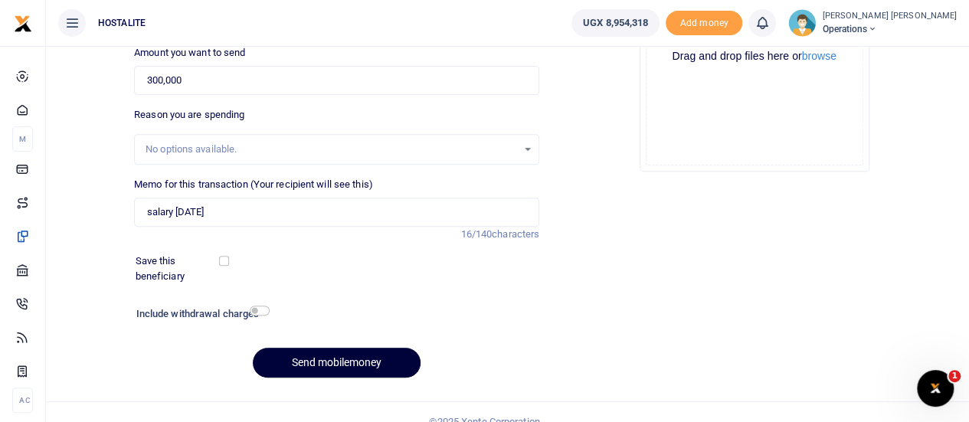
click at [317, 363] on button "Send mobilemoney" at bounding box center [337, 363] width 168 height 30
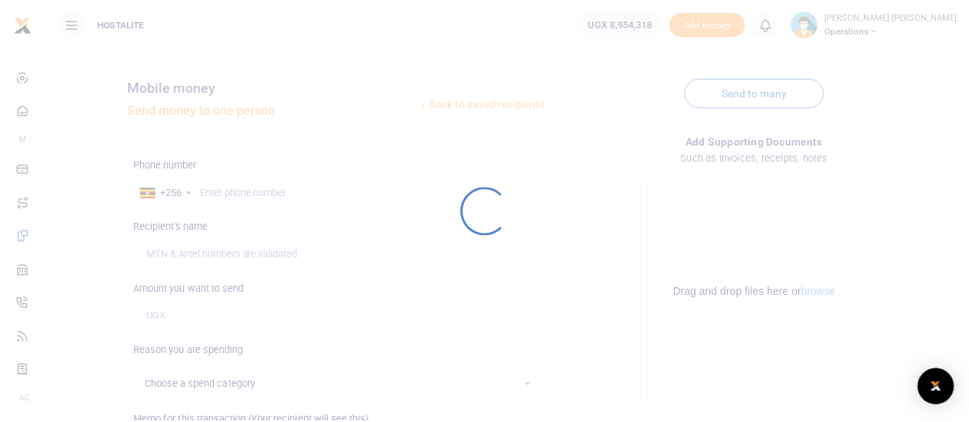
scroll to position [237, 0]
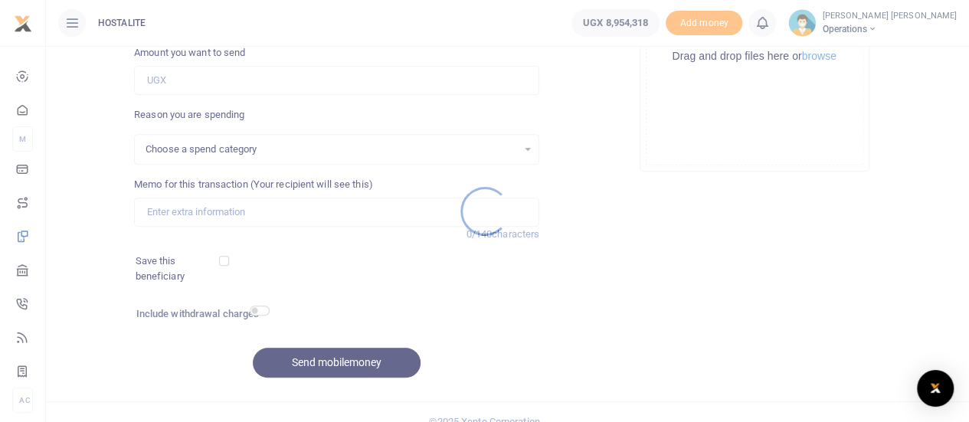
select select
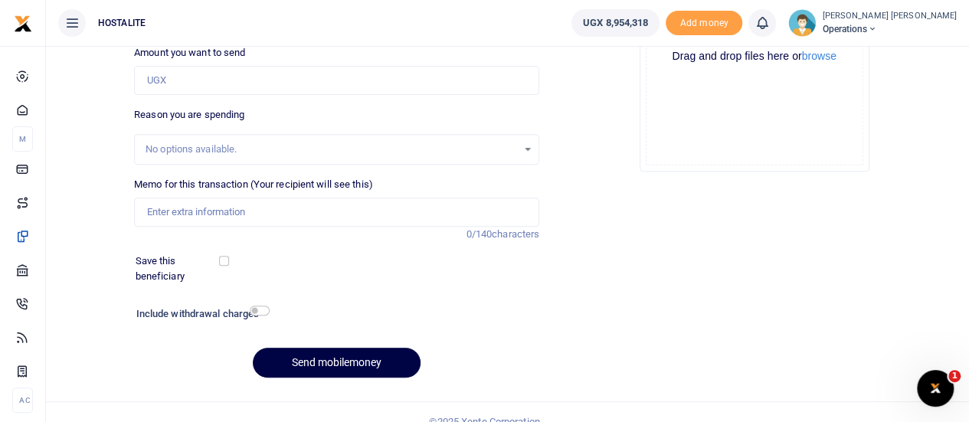
scroll to position [0, 0]
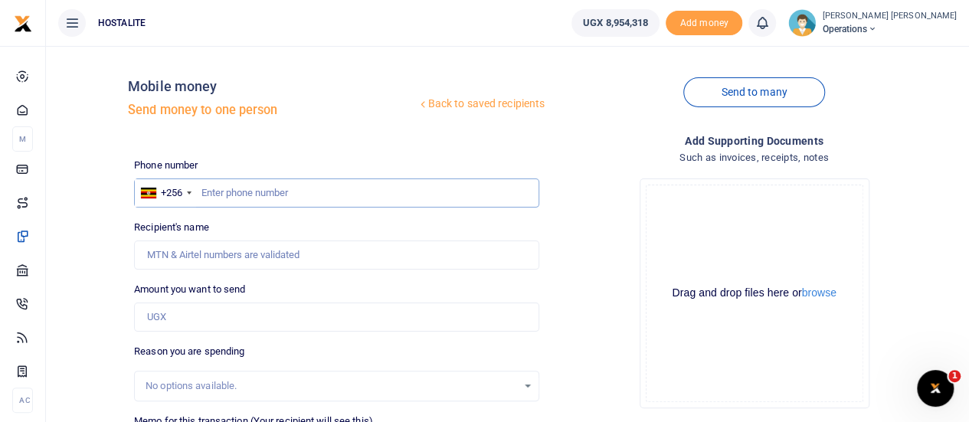
click at [368, 196] on input "text" at bounding box center [336, 192] width 405 height 29
click at [283, 190] on input "text" at bounding box center [336, 192] width 405 height 29
type input "0742152154"
type input "Betty Kyakunzire"
type input "0742152154"
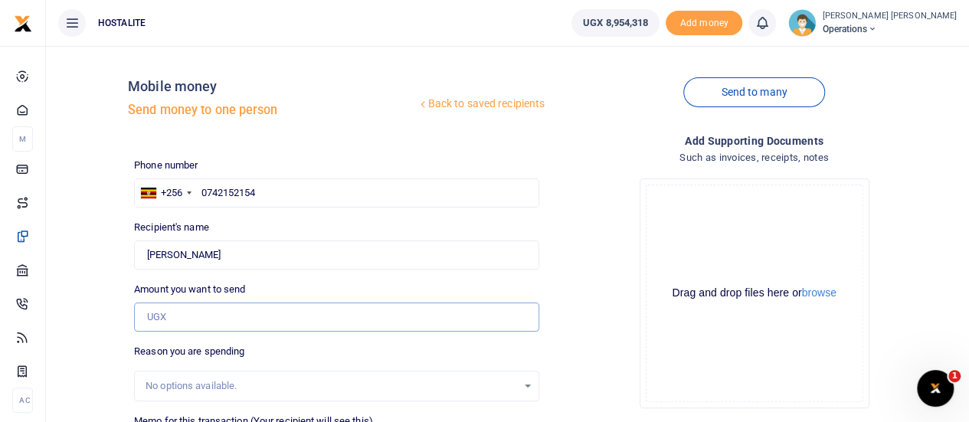
click at [209, 313] on input "Amount you want to send" at bounding box center [336, 317] width 405 height 29
type input "500,000"
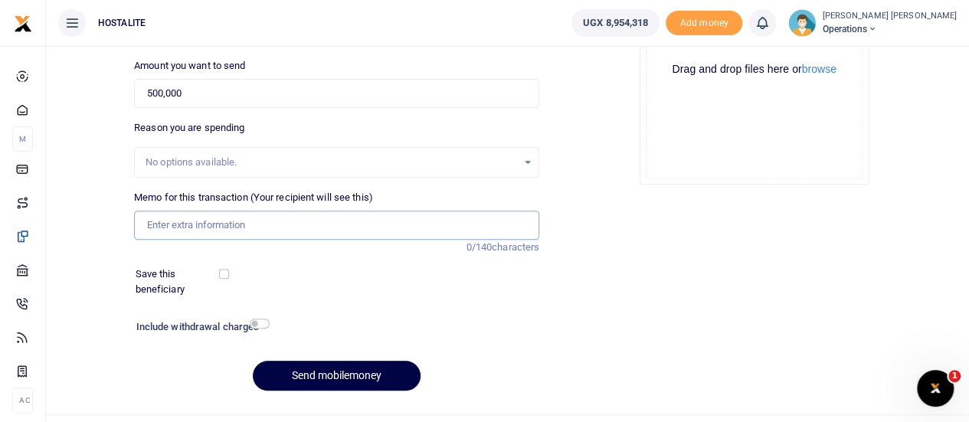
scroll to position [237, 0]
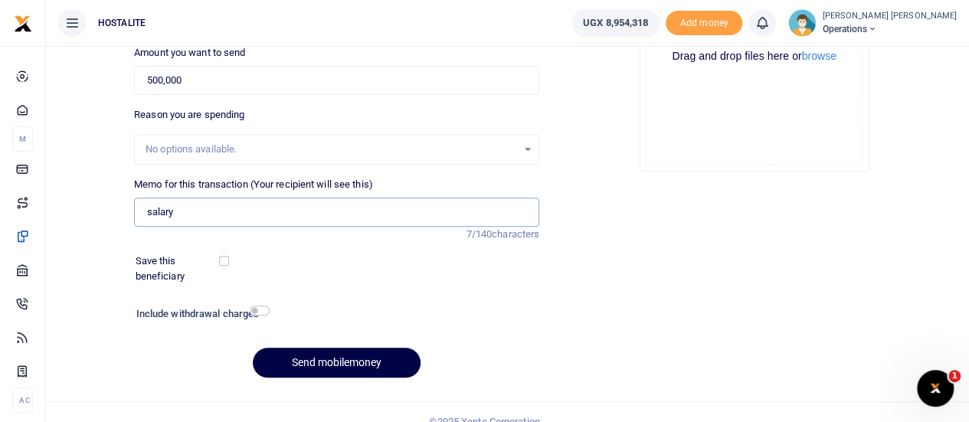
type input "salary Sept 2025"
click at [352, 356] on button "Send mobilemoney" at bounding box center [337, 363] width 168 height 30
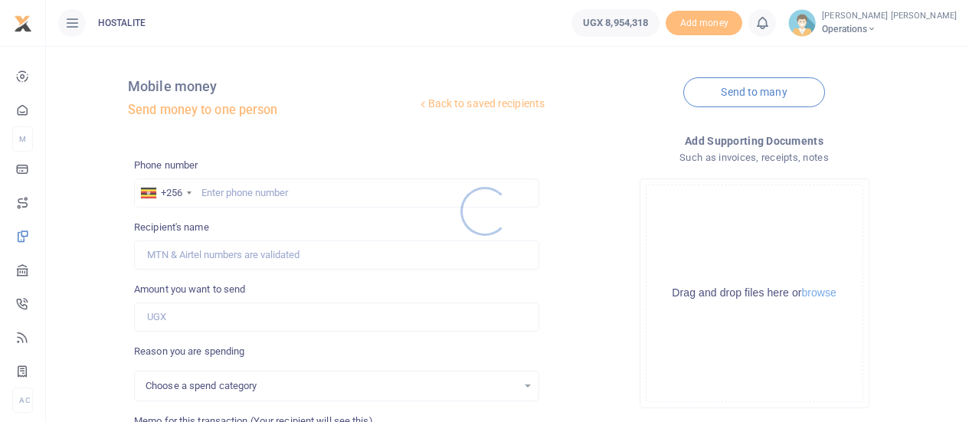
scroll to position [237, 0]
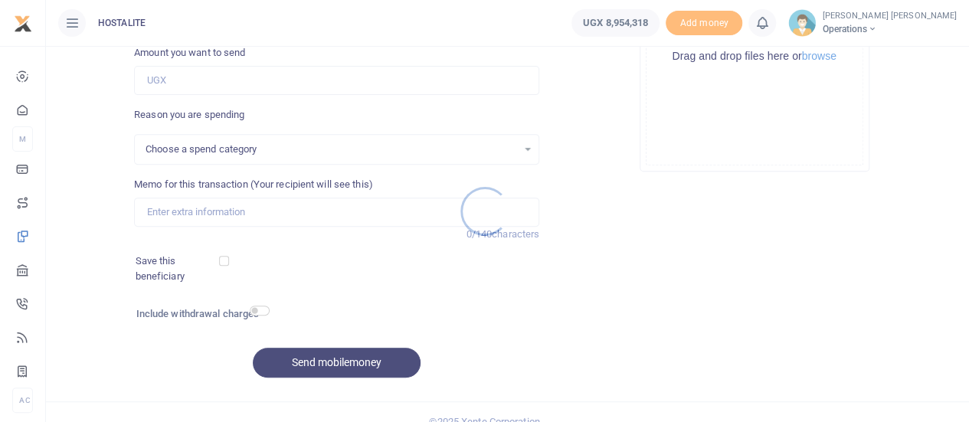
select select
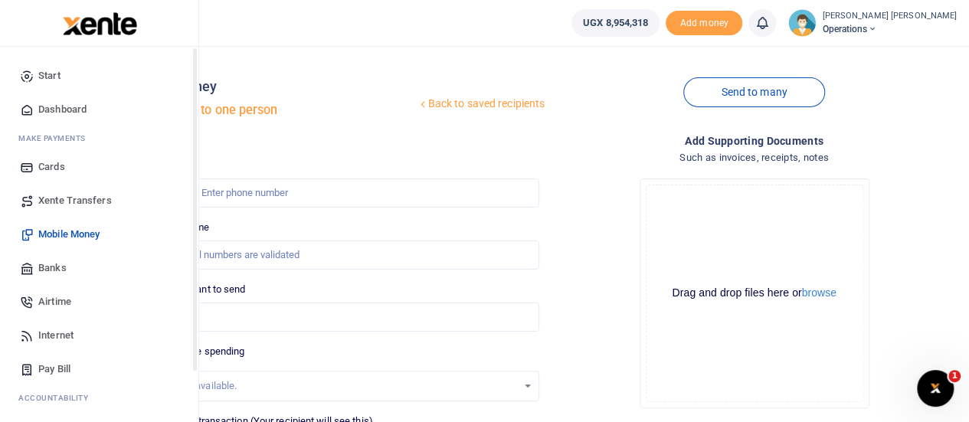
scroll to position [124, 0]
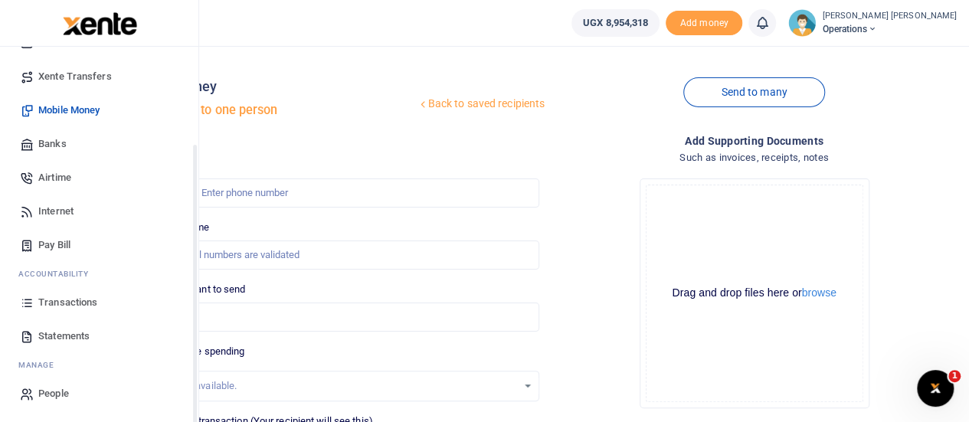
click at [193, 402] on div "Start Dashboard M ake Payments Cards Xente Transfers Mobile Money Banks Airtime…" at bounding box center [99, 173] width 198 height 500
click at [61, 297] on span "Transactions" at bounding box center [67, 302] width 59 height 15
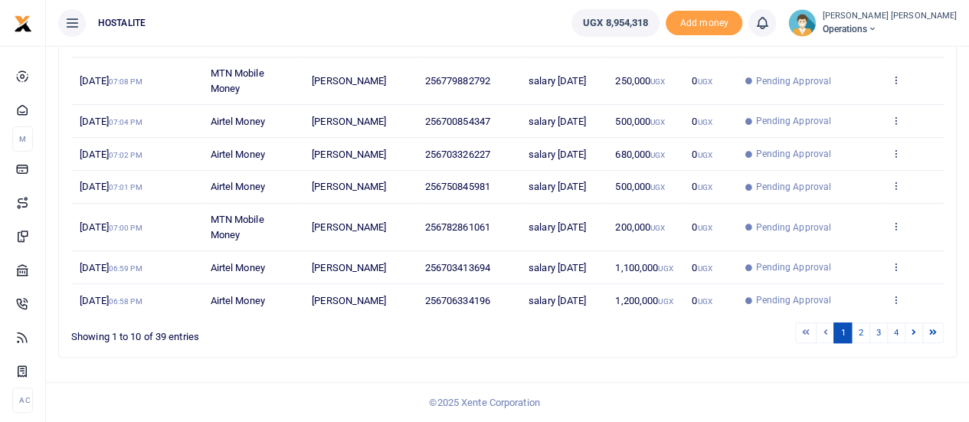
scroll to position [420, 0]
click at [861, 343] on link "2" at bounding box center [860, 332] width 18 height 21
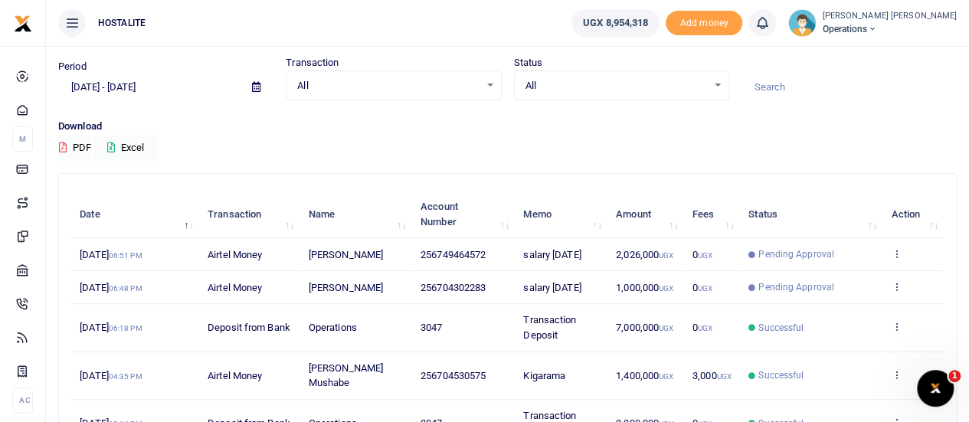
scroll to position [0, 0]
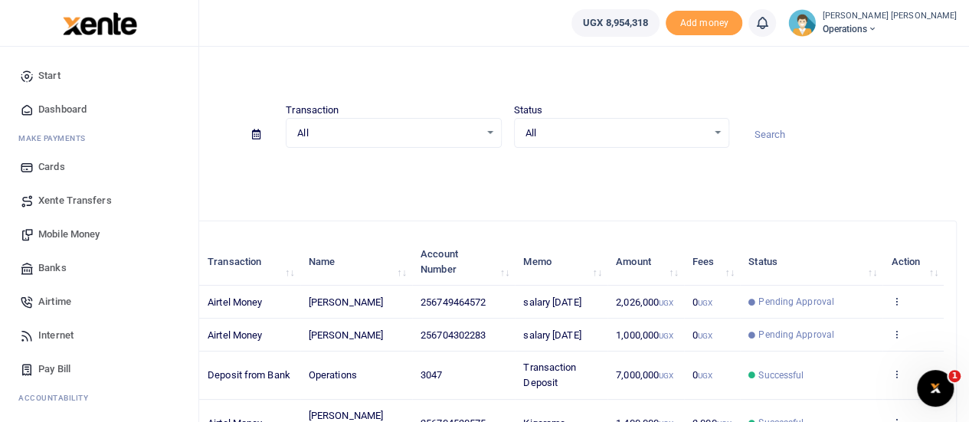
click at [74, 232] on span "Mobile Money" at bounding box center [68, 234] width 61 height 15
